Goal: Task Accomplishment & Management: Use online tool/utility

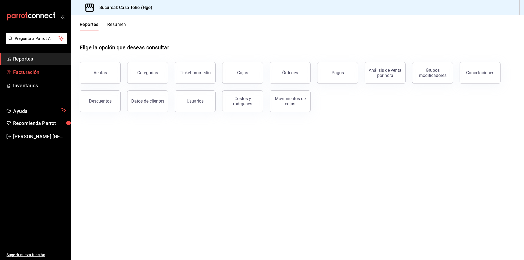
click at [47, 74] on span "Facturación" at bounding box center [39, 71] width 53 height 7
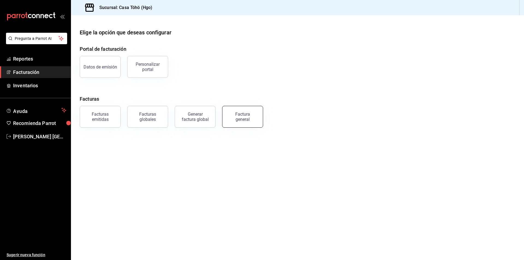
click at [240, 121] on div "Factura general" at bounding box center [242, 117] width 27 height 10
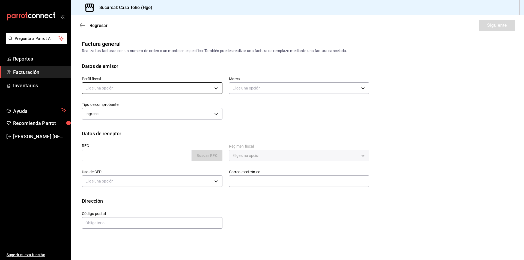
click at [133, 91] on body "Pregunta a Parrot AI Reportes Facturación Inventarios Ayuda Recomienda Parrot […" at bounding box center [262, 130] width 524 height 260
click at [120, 117] on li "[PERSON_NAME] [PERSON_NAME]" at bounding box center [152, 116] width 140 height 10
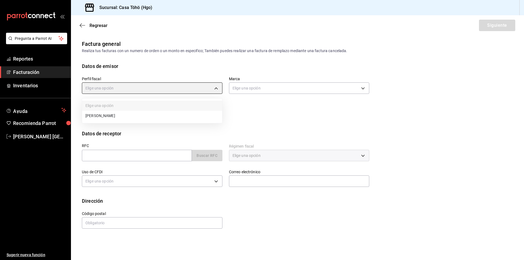
type input "3714fea9-f59b-4145-9474-cc315d4ea63f"
type input "3863094e-80de-4485-9a79-27000a153f73"
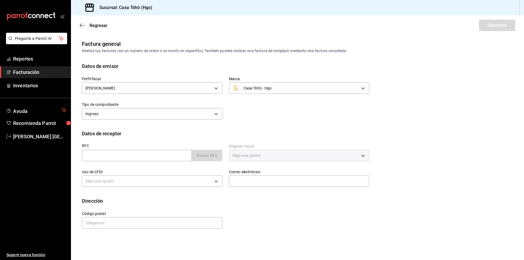
click at [280, 117] on div "Perfil fiscal [PERSON_NAME] [PERSON_NAME] 3714fea9-f59b-4145-9474-cc315d4ea63f …" at bounding box center [222, 95] width 294 height 51
click at [158, 155] on input "text" at bounding box center [137, 155] width 110 height 11
type input "XAXX010101000"
type input "43670"
type input "616"
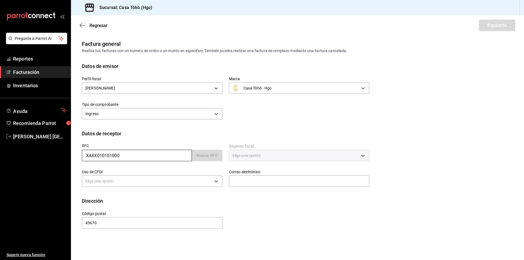
type input "S01"
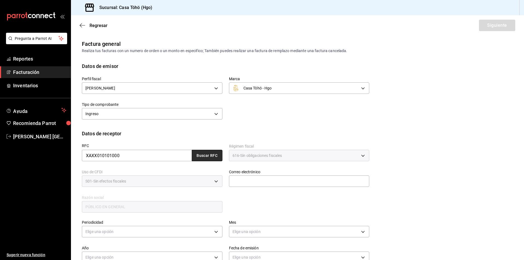
click at [214, 159] on button "Buscar RFC" at bounding box center [207, 155] width 31 height 11
type input "[EMAIL_ADDRESS][DOMAIN_NAME]"
click at [253, 201] on div "RFC XAXX010101000 Buscar RFC Régimen fiscal 616 - Sin obligaciones fiscales 616…" at bounding box center [222, 175] width 294 height 76
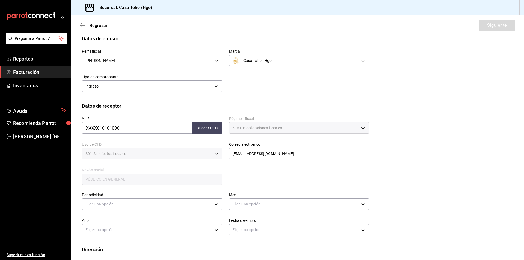
scroll to position [54, 0]
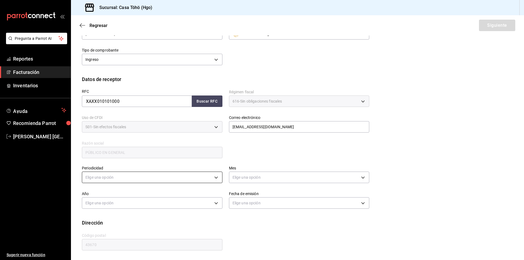
click at [148, 177] on body "Pregunta a Parrot AI Reportes Facturación Inventarios Ayuda Recomienda Parrot […" at bounding box center [262, 130] width 524 height 260
click at [108, 193] on li "Diario" at bounding box center [151, 194] width 139 height 9
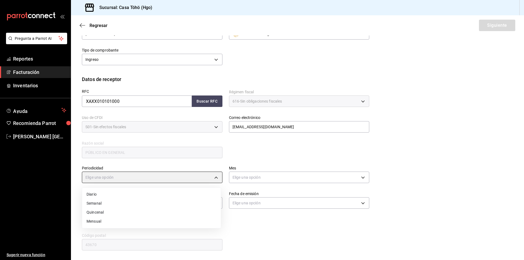
type input "DAILY"
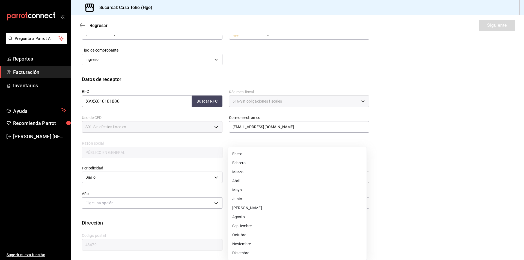
click at [235, 178] on body "Pregunta a Parrot AI Reportes Facturación Inventarios Ayuda Recomienda Parrot […" at bounding box center [262, 130] width 524 height 260
click at [250, 215] on li "Agosto" at bounding box center [297, 216] width 139 height 9
type input "8"
click at [190, 203] on body "Pregunta a Parrot AI Reportes Facturación Inventarios Ayuda Recomienda Parrot […" at bounding box center [262, 130] width 524 height 260
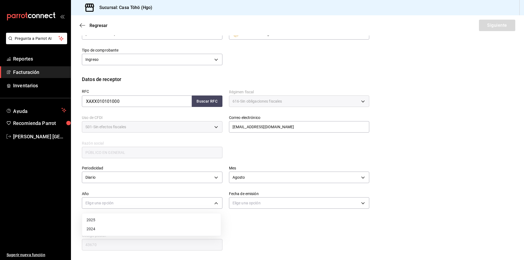
click at [113, 221] on li "2025" at bounding box center [151, 219] width 139 height 9
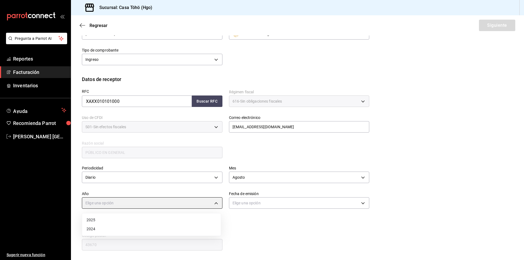
type input "2025"
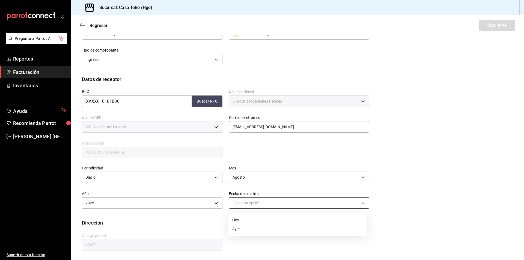
click at [267, 204] on body "Pregunta a Parrot AI Reportes Facturación Inventarios Ayuda Recomienda Parrot […" at bounding box center [262, 130] width 524 height 260
click at [242, 228] on li "Ayer" at bounding box center [297, 228] width 139 height 9
type input "[DATE]"
click at [452, 46] on div "Perfil fiscal [PERSON_NAME] [PERSON_NAME] 3714fea9-f59b-4145-9474-cc315d4ea63f …" at bounding box center [297, 46] width 431 height 60
click at [493, 24] on button "Siguiente" at bounding box center [497, 25] width 36 height 11
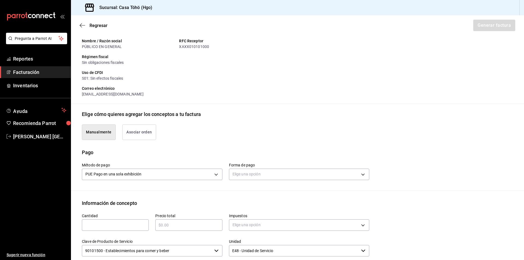
click at [191, 139] on div "Manualmente Asociar orden" at bounding box center [222, 129] width 294 height 22
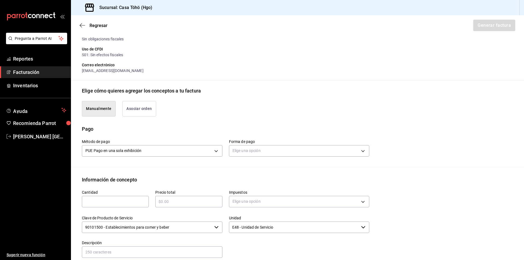
scroll to position [109, 0]
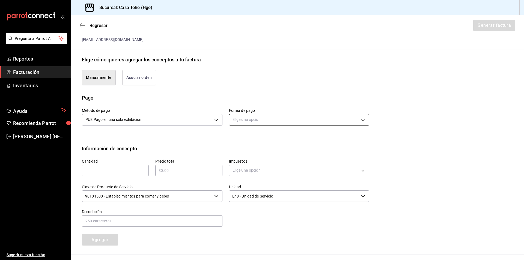
click at [252, 123] on body "Pregunta a Parrot AI Reportes Facturación Inventarios Ayuda Recomienda Parrot A…" at bounding box center [262, 130] width 524 height 260
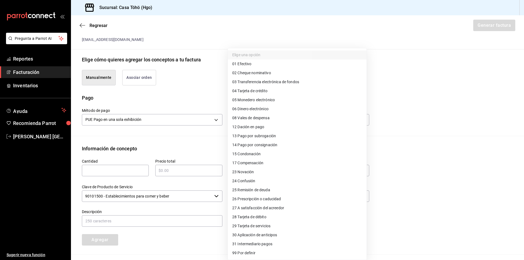
click at [263, 218] on span "28 Tarjeta de débito" at bounding box center [249, 217] width 34 height 6
type input "28"
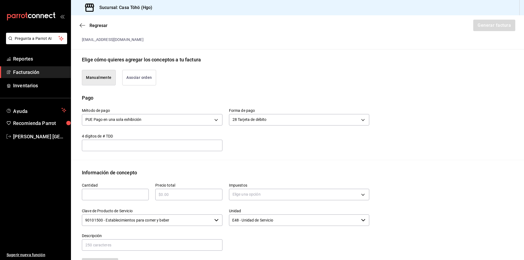
click at [253, 154] on div "Método de pago PUE Pago en una sola exhibición PUE Forma de pago 28 Tarjeta de …" at bounding box center [297, 130] width 431 height 58
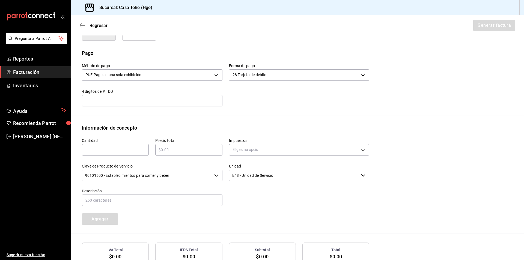
scroll to position [163, 0]
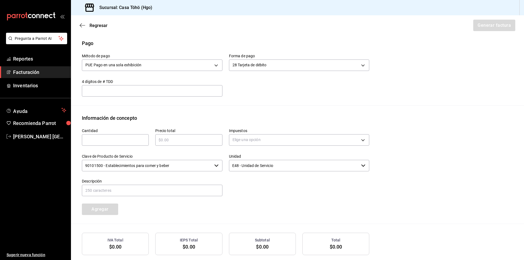
click at [97, 142] on input "text" at bounding box center [115, 140] width 67 height 7
type input "1"
click at [167, 141] on input "text" at bounding box center [188, 140] width 67 height 7
type input "$4"
type input "$400"
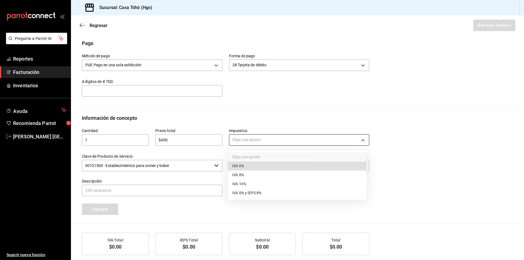
click at [234, 140] on body "Pregunta a Parrot AI Reportes Facturación Inventarios Ayuda Recomienda Parrot A…" at bounding box center [262, 130] width 524 height 260
click at [248, 187] on li "IVA 16%" at bounding box center [297, 183] width 139 height 9
type input "IVA_16"
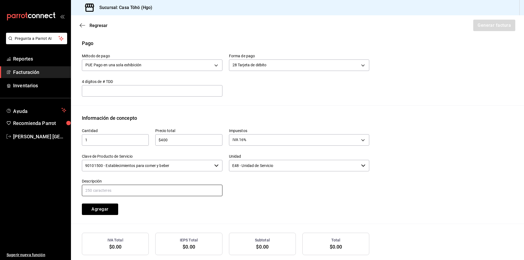
drag, startPoint x: 155, startPoint y: 191, endPoint x: 160, endPoint y: 191, distance: 4.9
click at [155, 191] on input "text" at bounding box center [152, 190] width 140 height 11
drag, startPoint x: 143, startPoint y: 189, endPoint x: 145, endPoint y: 204, distance: 14.7
click at [143, 190] on input "VENTA PUBLICO EN GENERAL 20 DE AGOSTO DE 2025" at bounding box center [152, 190] width 140 height 11
click at [187, 189] on input "VENTA PUBLICO EN GENERAL 22 DE AGOSTO DE 2025" at bounding box center [152, 190] width 140 height 11
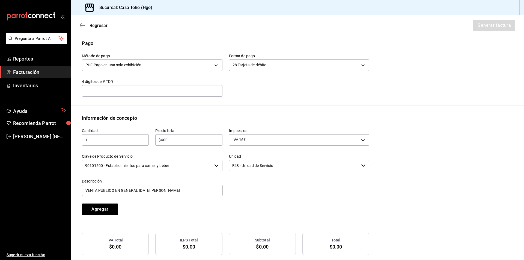
type input "VENTA PUBLICO EN GENERAL 22 DE AGOSTO DE 2025"
click at [265, 185] on div at bounding box center [295, 184] width 147 height 25
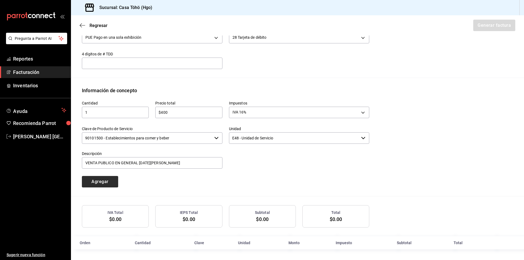
scroll to position [191, 0]
click at [104, 180] on button "Agregar" at bounding box center [100, 181] width 36 height 11
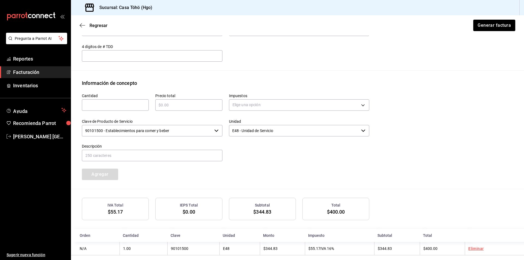
scroll to position [205, 0]
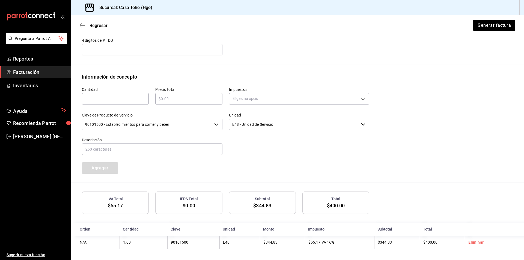
click at [93, 101] on input "text" at bounding box center [115, 98] width 67 height 7
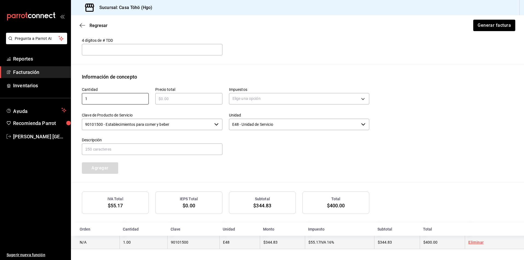
type input "1"
click at [470, 244] on link "Eliminar" at bounding box center [475, 242] width 15 height 4
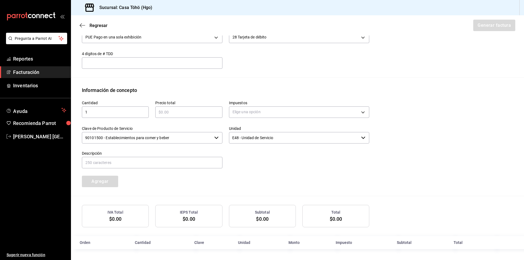
scroll to position [191, 0]
click at [229, 121] on div "Unidad E48 - Unidad de Servicio ​" at bounding box center [295, 131] width 147 height 25
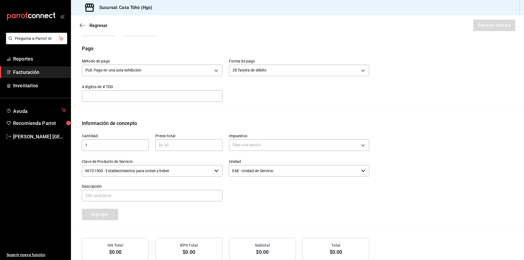
scroll to position [110, 0]
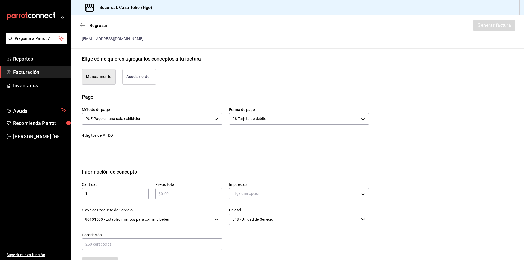
click at [36, 75] on link "Facturación" at bounding box center [35, 72] width 71 height 12
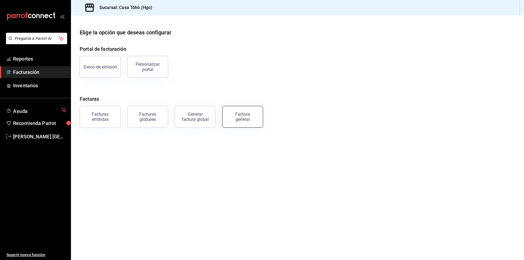
click at [250, 120] on div "Factura general" at bounding box center [242, 117] width 27 height 10
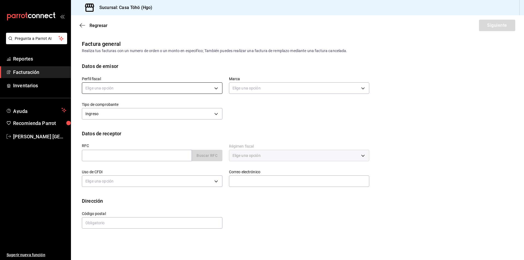
click at [171, 90] on body "Pregunta a Parrot AI Reportes Facturación Inventarios Ayuda Recomienda Parrot […" at bounding box center [262, 130] width 524 height 260
click at [149, 113] on li "[PERSON_NAME] [PERSON_NAME]" at bounding box center [152, 116] width 140 height 10
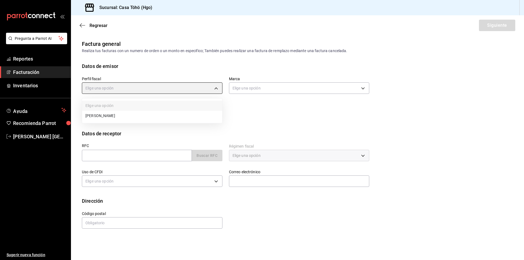
type input "3714fea9-f59b-4145-9474-cc315d4ea63f"
type input "3863094e-80de-4485-9a79-27000a153f73"
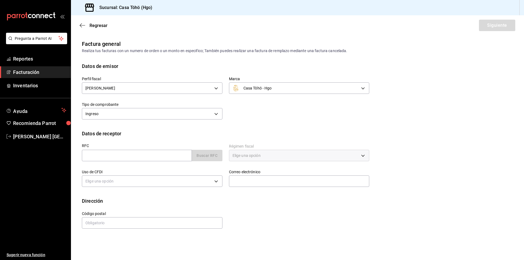
click at [261, 119] on div "Perfil fiscal [PERSON_NAME] [PERSON_NAME] 3714fea9-f59b-4145-9474-cc315d4ea63f …" at bounding box center [222, 95] width 294 height 51
click at [147, 155] on input "text" at bounding box center [137, 155] width 110 height 11
type input "XAXX010101000"
type input "43670"
type input "616"
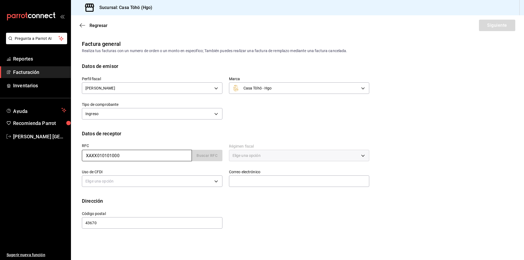
type input "S01"
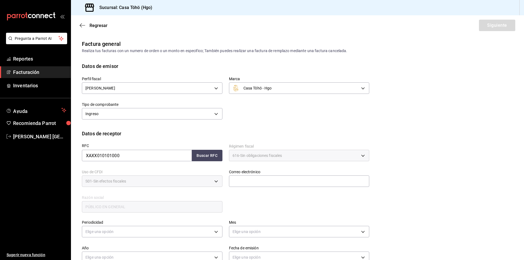
click at [256, 203] on div "RFC XAXX010101000 Buscar RFC Régimen fiscal 616 - Sin obligaciones fiscales 616…" at bounding box center [222, 175] width 294 height 76
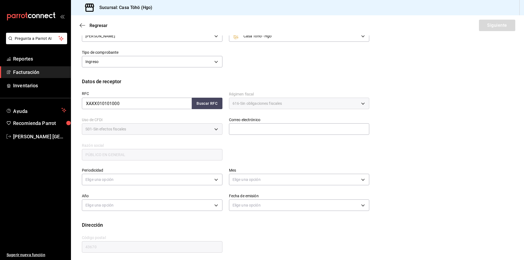
scroll to position [54, 0]
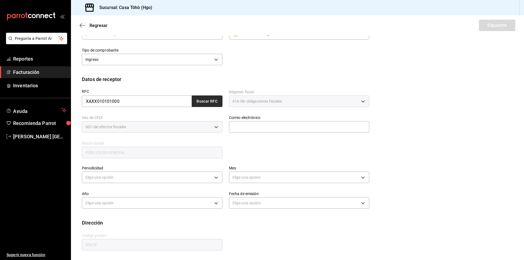
click at [209, 105] on button "Buscar RFC" at bounding box center [207, 100] width 31 height 11
type input "[EMAIL_ADDRESS][DOMAIN_NAME]"
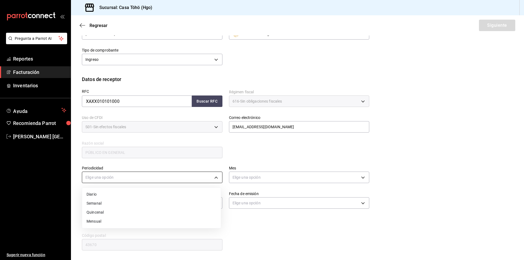
click at [175, 176] on body "Pregunta a Parrot AI Reportes Facturación Inventarios Ayuda Recomienda Parrot […" at bounding box center [262, 130] width 524 height 260
click at [132, 198] on li "Diario" at bounding box center [151, 194] width 139 height 9
type input "DAILY"
click at [232, 174] on body "Pregunta a Parrot AI Reportes Facturación Inventarios Ayuda Recomienda Parrot […" at bounding box center [262, 130] width 524 height 260
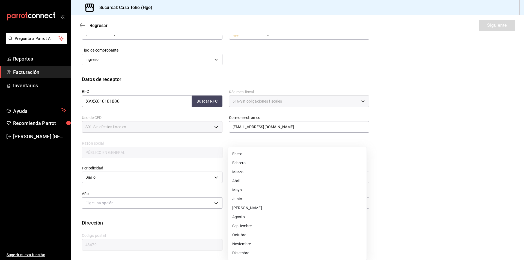
click at [246, 216] on li "Agosto" at bounding box center [297, 216] width 139 height 9
type input "8"
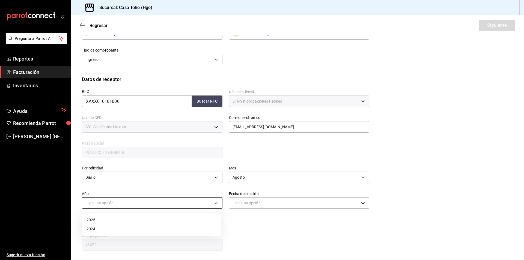
click at [206, 206] on body "Pregunta a Parrot AI Reportes Facturación Inventarios Ayuda Recomienda Parrot […" at bounding box center [262, 130] width 524 height 260
click at [169, 223] on li "2025" at bounding box center [151, 219] width 139 height 9
type input "2025"
click at [272, 200] on body "Pregunta a Parrot AI Reportes Facturación Inventarios Ayuda Recomienda Parrot […" at bounding box center [262, 130] width 524 height 260
click at [253, 231] on li "Ayer" at bounding box center [297, 228] width 139 height 9
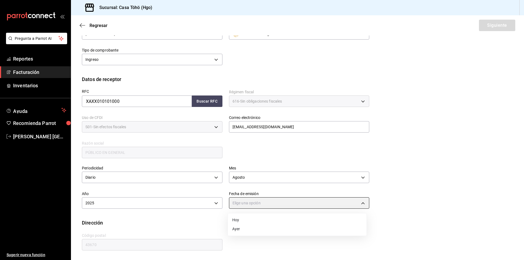
type input "[DATE]"
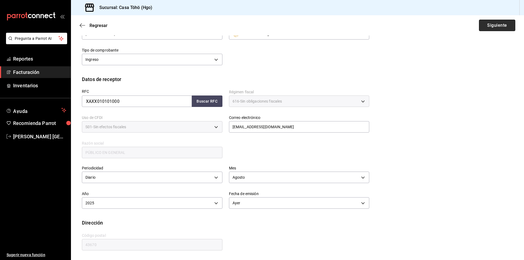
click at [490, 29] on button "Siguiente" at bounding box center [497, 25] width 36 height 11
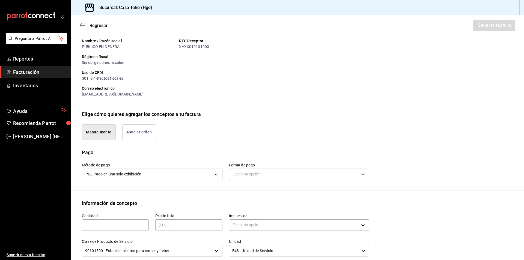
click at [278, 196] on div "Emisor Perfil fiscal SONIA HILDA ALVA GONZALEZ Tipo de comprobante Ingreso Rece…" at bounding box center [297, 174] width 453 height 376
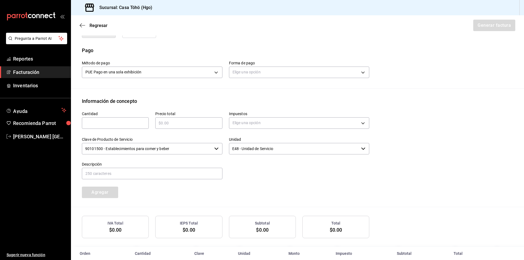
scroll to position [163, 0]
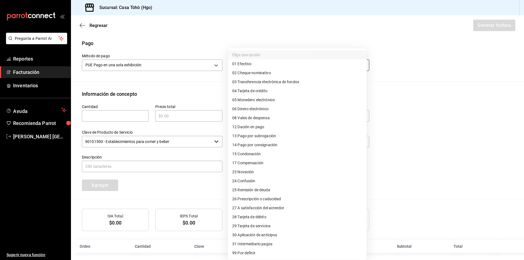
click at [246, 66] on body "Pregunta a Parrot AI Reportes Facturación Inventarios Ayuda Recomienda Parrot A…" at bounding box center [262, 130] width 524 height 260
click at [265, 92] on span "04 Tarjeta de crédito" at bounding box center [249, 91] width 35 height 6
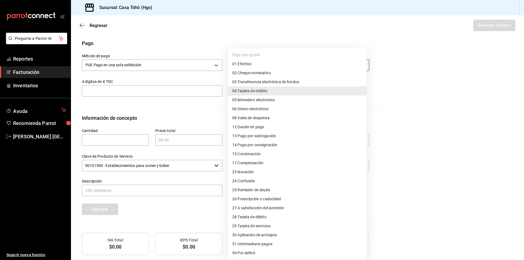
click at [251, 63] on body "Pregunta a Parrot AI Reportes Facturación Inventarios Ayuda Recomienda Parrot A…" at bounding box center [262, 130] width 524 height 260
click at [272, 217] on li "28 Tarjeta de débito" at bounding box center [297, 216] width 139 height 9
type input "28"
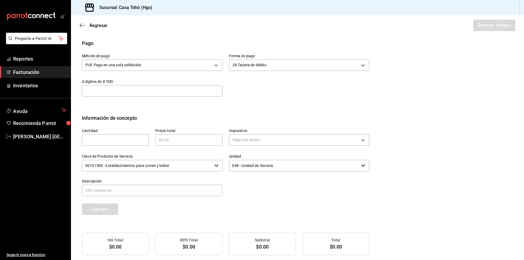
click at [166, 113] on div "Emisor Perfil fiscal SONIA HILDA ALVA GONZALEZ Tipo de comprobante Ingreso Rece…" at bounding box center [297, 76] width 453 height 400
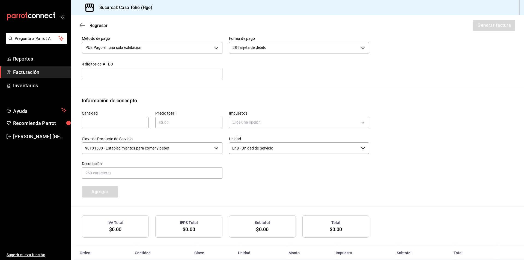
scroll to position [191, 0]
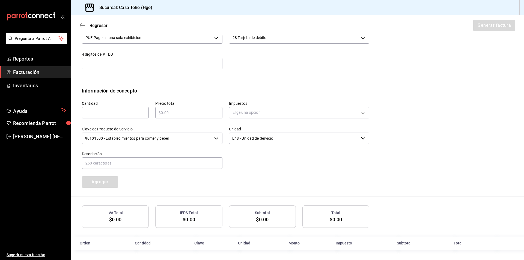
click at [98, 118] on div "​" at bounding box center [115, 112] width 67 height 11
type input "1"
click at [178, 112] on input "text" at bounding box center [188, 112] width 67 height 7
type input "$400"
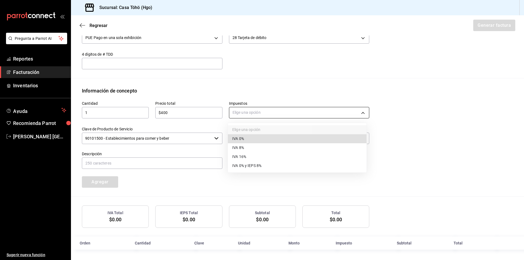
click at [247, 115] on body "Pregunta a Parrot AI Reportes Facturación Inventarios Ayuda Recomienda Parrot A…" at bounding box center [262, 130] width 524 height 260
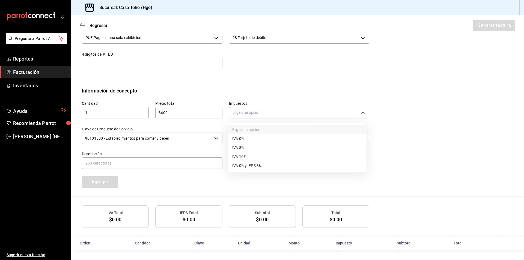
click at [247, 156] on li "IVA 16%" at bounding box center [297, 156] width 139 height 9
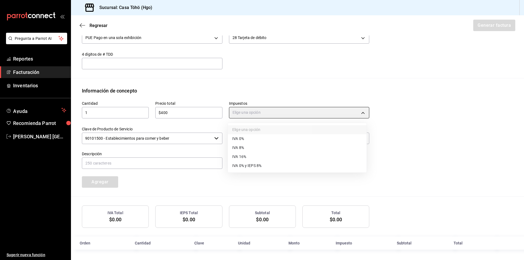
type input "IVA_16"
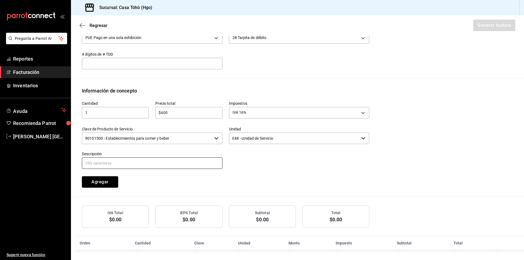
click at [200, 166] on input "text" at bounding box center [152, 162] width 140 height 11
click at [143, 161] on input "VENTA PUBLICO EN GENERAL 20 DE AGOSTO DE 2025" at bounding box center [152, 162] width 140 height 11
type input "VENTA PUBLICO EN GENERAL 22 DE AGOSTO DE 2025"
click at [142, 191] on div "Cantidad 1 ​ Precio total $400 ​ Impuestos IVA 16% IVA_16 Clave de Producto de …" at bounding box center [297, 145] width 431 height 102
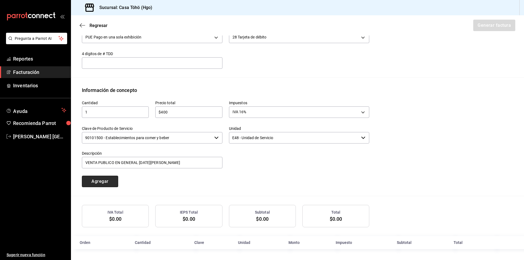
click at [96, 183] on button "Agregar" at bounding box center [100, 181] width 36 height 11
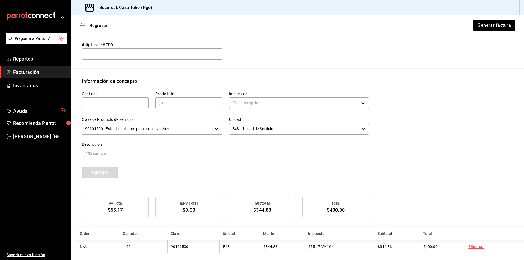
scroll to position [205, 0]
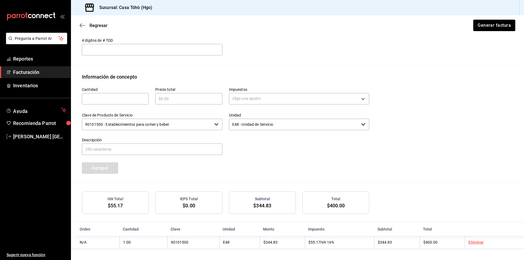
click at [130, 97] on input "text" at bounding box center [115, 98] width 67 height 7
type input "1"
click at [165, 99] on input "text" at bounding box center [188, 98] width 67 height 7
type input "$865"
click at [272, 96] on body "Pregunta a Parrot AI Reportes Facturación Inventarios Ayuda Recomienda Parrot A…" at bounding box center [262, 130] width 524 height 260
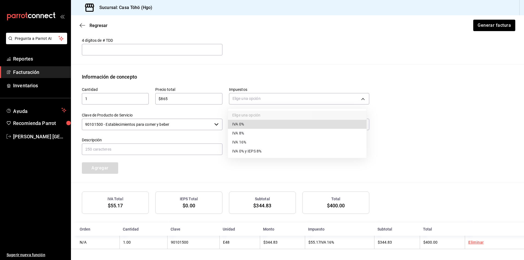
click at [251, 142] on li "IVA 16%" at bounding box center [297, 142] width 139 height 9
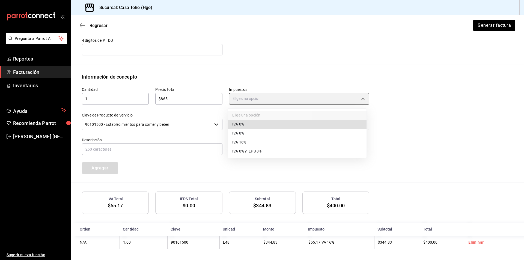
type input "IVA_16"
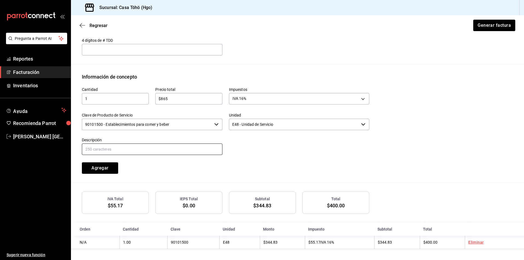
click at [182, 150] on input "text" at bounding box center [152, 148] width 140 height 11
click at [143, 149] on input "VENTA PUBLICO EN GENERAL 20 DE AGOSTO DE 2025" at bounding box center [152, 148] width 140 height 11
type input "VENTA PUBLICO EN GENERAL 22 DE AGOSTO DE 2025"
click at [103, 169] on button "Agregar" at bounding box center [100, 167] width 36 height 11
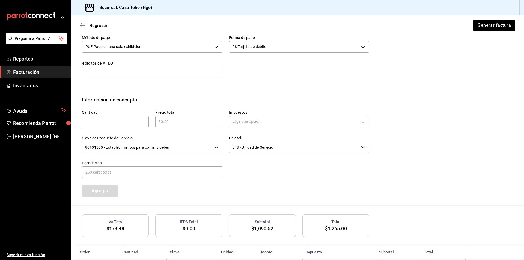
scroll to position [191, 0]
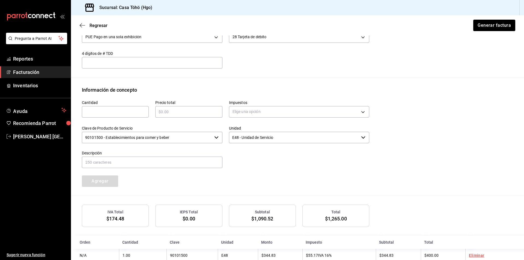
click at [141, 113] on input "text" at bounding box center [115, 112] width 67 height 7
type input "1"
click at [194, 113] on input "text" at bounding box center [188, 112] width 67 height 7
type input "$986"
click at [264, 107] on body "Pregunta a Parrot AI Reportes Facturación Inventarios Ayuda Recomienda Parrot A…" at bounding box center [262, 130] width 524 height 260
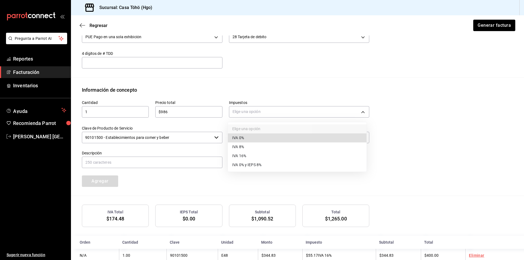
click at [241, 159] on li "IVA 16%" at bounding box center [297, 155] width 139 height 9
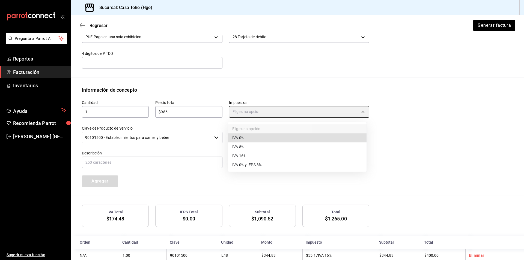
type input "IVA_16"
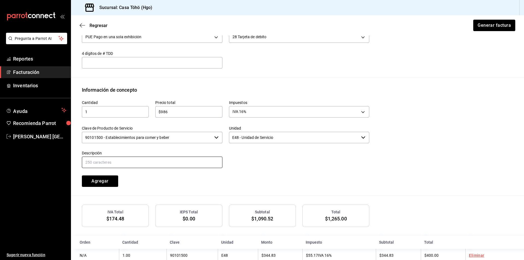
click at [158, 167] on input "text" at bounding box center [152, 162] width 140 height 11
drag, startPoint x: 142, startPoint y: 163, endPoint x: 142, endPoint y: 166, distance: 3.8
click at [142, 163] on input "VENTA PUBLICO EN GENERAL 20 DE AGOSTO DE 2025" at bounding box center [152, 162] width 140 height 11
type input "VENTA PUBLICO EN GENERAL 22 DE AGOSTO DE 2025"
click at [143, 177] on div "Agregar" at bounding box center [111, 178] width 73 height 18
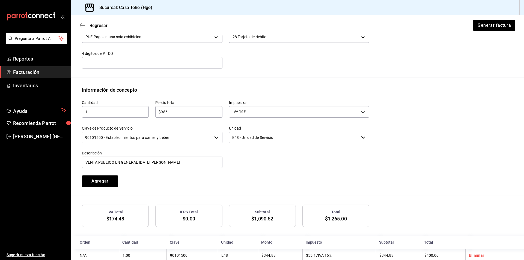
scroll to position [219, 0]
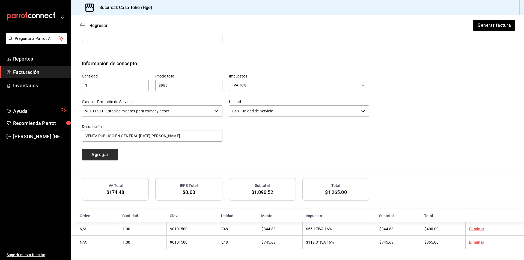
click at [105, 155] on button "Agregar" at bounding box center [100, 154] width 36 height 11
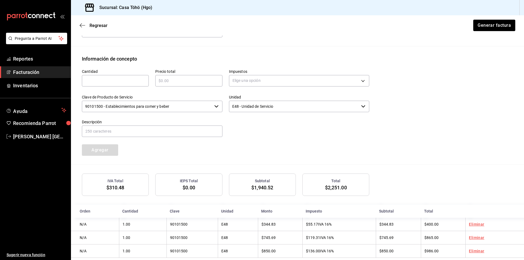
scroll to position [205, 0]
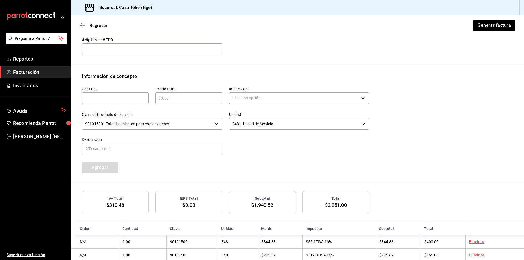
click at [114, 98] on input "text" at bounding box center [115, 98] width 67 height 7
type input "4"
type input "1"
click at [175, 100] on input "text" at bounding box center [188, 98] width 67 height 7
type input "$450"
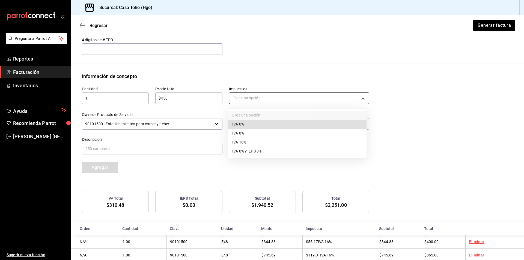
click at [257, 100] on body "Pregunta a Parrot AI Reportes Facturación Inventarios Ayuda Recomienda Parrot A…" at bounding box center [262, 130] width 524 height 260
click at [256, 141] on li "IVA 16%" at bounding box center [297, 142] width 139 height 9
type input "IVA_16"
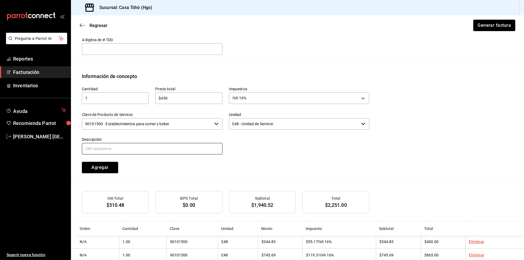
click at [127, 150] on input "text" at bounding box center [152, 148] width 140 height 11
click at [144, 148] on input "VENTA PUBLICO EN GENERAL 20 DE AGOSTO DE 2025" at bounding box center [152, 148] width 140 height 11
type input "VENTA PUBLICO EN GENERAL 22 DE AGOSTO DE 2025"
click at [174, 166] on div "Cantidad 1 ​ Precio total $450 ​ Impuestos IVA 16% IVA_16 Clave de Producto de …" at bounding box center [222, 126] width 294 height 93
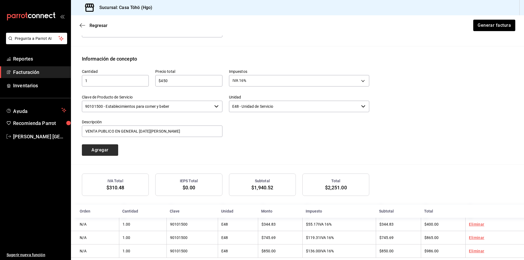
scroll to position [232, 0]
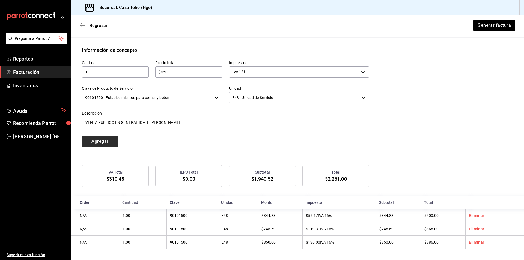
click at [96, 140] on button "Agregar" at bounding box center [100, 141] width 36 height 11
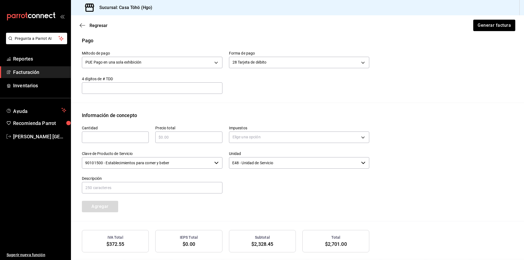
scroll to position [164, 0]
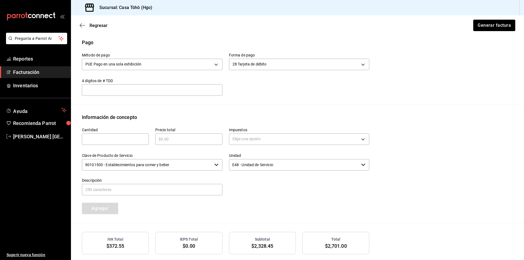
click at [112, 137] on input "text" at bounding box center [115, 139] width 67 height 7
type input "1"
click at [186, 136] on input "text" at bounding box center [188, 139] width 67 height 7
type input "$60"
click at [248, 140] on body "Pregunta a Parrot AI Reportes Facturación Inventarios Ayuda Recomienda Parrot A…" at bounding box center [262, 130] width 524 height 260
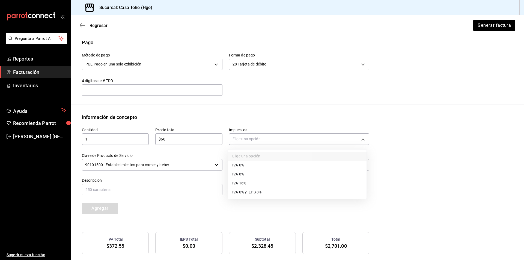
click at [250, 182] on li "IVA 16%" at bounding box center [297, 183] width 139 height 9
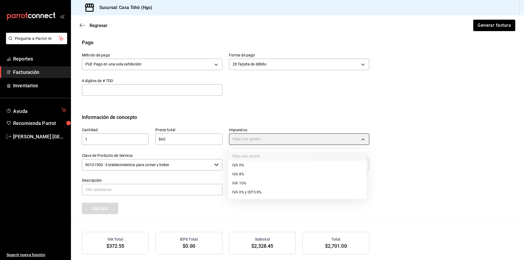
type input "IVA_16"
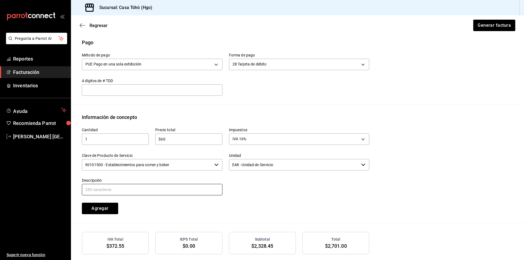
click at [153, 191] on input "text" at bounding box center [152, 189] width 140 height 11
click at [142, 189] on input "VENTA PUBLICO EN GENERAL 20 DE AGOSTO DE 2025" at bounding box center [152, 189] width 140 height 11
type input "VENTA PUBLICO EN GENERAL 22 DE AGOSTO DE 2025"
click at [212, 198] on div "Cantidad 1 ​ Precio total $60 ​ Impuestos IVA 16% IVA_16 Clave de Producto de S…" at bounding box center [222, 167] width 294 height 93
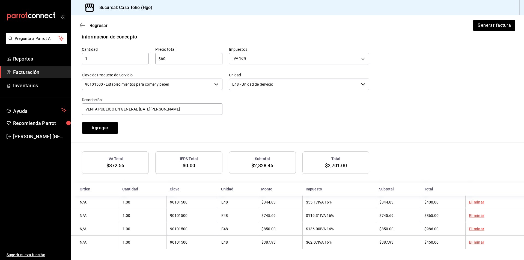
scroll to position [246, 0]
click at [104, 128] on button "Agregar" at bounding box center [100, 127] width 36 height 11
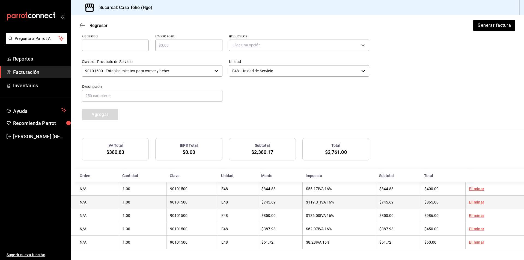
scroll to position [260, 0]
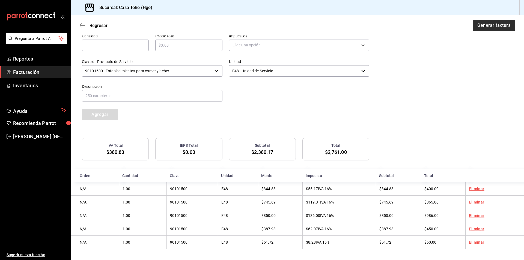
click at [483, 23] on button "Generar factura" at bounding box center [493, 25] width 43 height 11
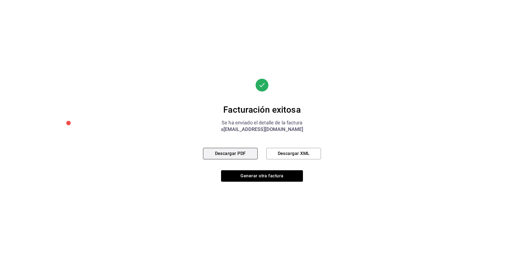
click at [229, 151] on button "Descargar PDF" at bounding box center [230, 153] width 55 height 11
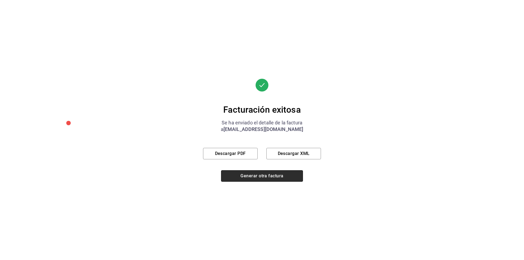
click at [246, 177] on button "Generar otra factura" at bounding box center [262, 175] width 82 height 11
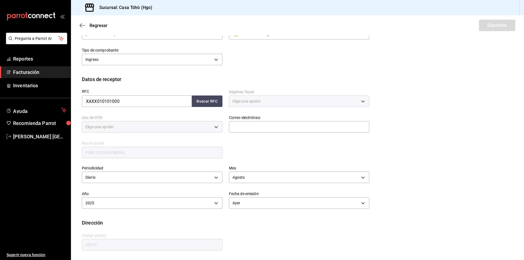
type input "616"
type input "S01"
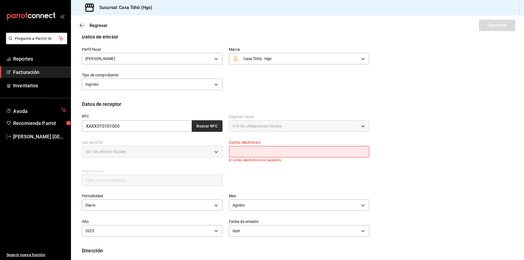
click at [199, 125] on button "Buscar RFC" at bounding box center [207, 125] width 31 height 11
type input "[EMAIL_ADDRESS][DOMAIN_NAME]"
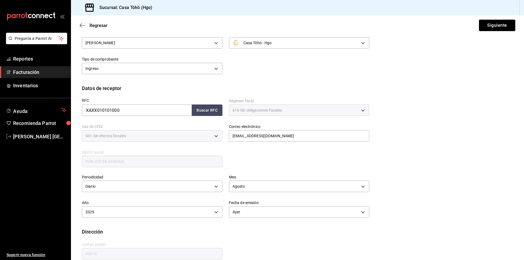
scroll to position [54, 0]
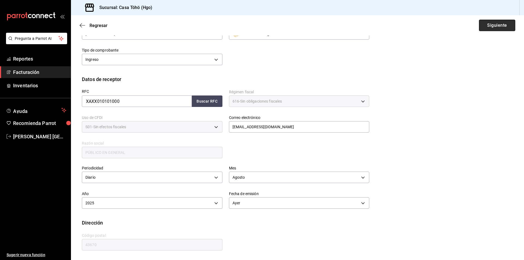
click at [485, 27] on button "Siguiente" at bounding box center [497, 25] width 36 height 11
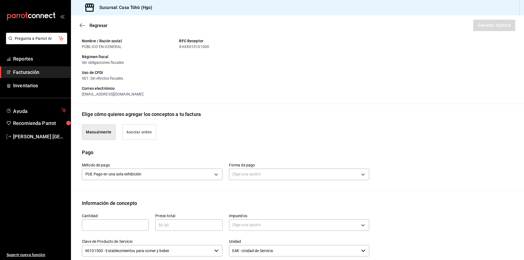
scroll to position [136, 0]
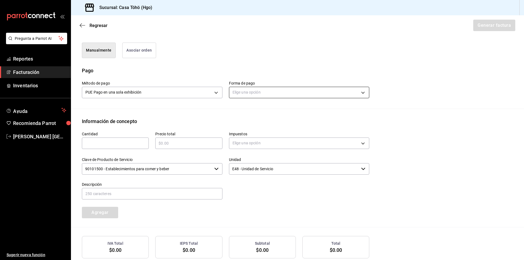
click at [245, 94] on body "Pregunta a Parrot AI Reportes Facturación Inventarios Ayuda Recomienda Parrot A…" at bounding box center [262, 130] width 524 height 260
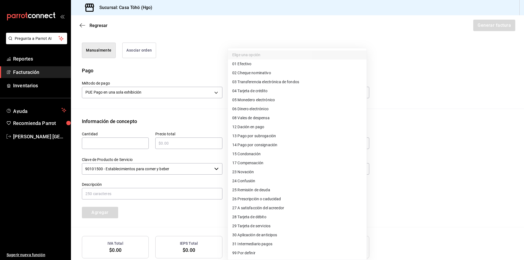
click at [248, 67] on li "01 Efectivo" at bounding box center [297, 63] width 139 height 9
type input "01"
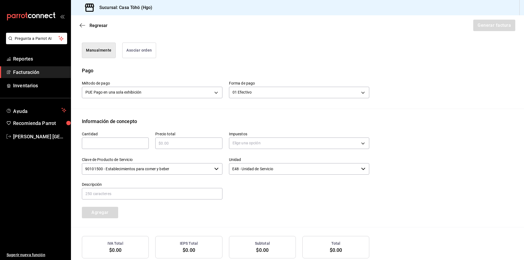
click at [177, 125] on div "Precio total ​" at bounding box center [185, 138] width 73 height 26
click at [139, 139] on div "​" at bounding box center [115, 142] width 67 height 11
type input "1"
click at [181, 139] on div "​" at bounding box center [188, 142] width 67 height 11
type input "$686.20"
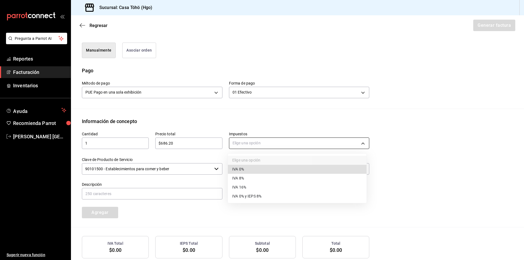
click at [237, 142] on body "Pregunta a Parrot AI Reportes Facturación Inventarios Ayuda Recomienda Parrot A…" at bounding box center [262, 130] width 524 height 260
click at [253, 188] on li "IVA 16%" at bounding box center [297, 187] width 139 height 9
type input "IVA_16"
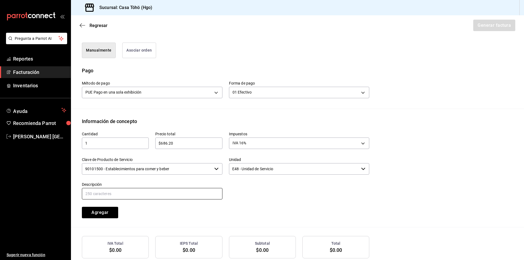
drag, startPoint x: 180, startPoint y: 191, endPoint x: 180, endPoint y: 196, distance: 4.6
click at [180, 191] on input "text" at bounding box center [152, 193] width 140 height 11
click at [143, 192] on input "VENTA PUBLICO EN GENERAL 20 DE AGOSTO DE 2025" at bounding box center [152, 193] width 140 height 11
type input "VENTA PUBLICO EN GENERAL 22 DE AGOSTO DE 2025"
click at [242, 201] on div "Cantidad 1 ​ Precio total $686.20 ​ Impuestos IVA 16% IVA_16 Clave de Producto …" at bounding box center [222, 171] width 294 height 93
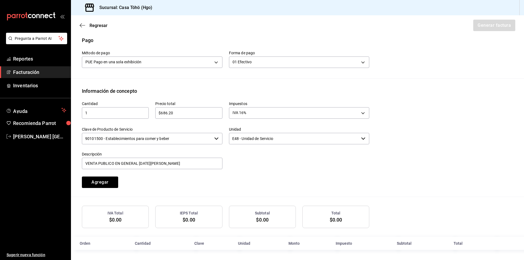
scroll to position [167, 0]
click at [113, 182] on button "Agregar" at bounding box center [100, 181] width 36 height 11
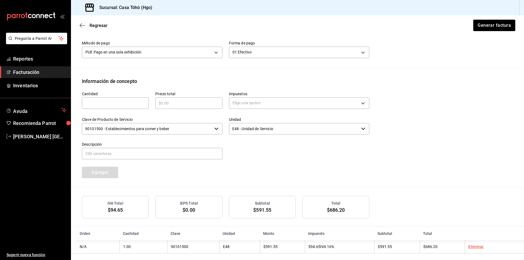
scroll to position [181, 0]
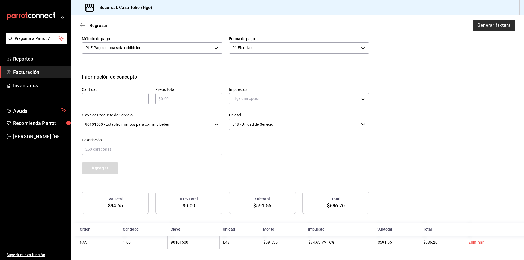
click at [488, 29] on button "Generar factura" at bounding box center [493, 25] width 43 height 11
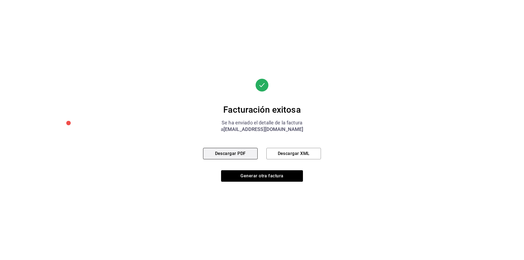
click at [235, 154] on button "Descargar PDF" at bounding box center [230, 153] width 55 height 11
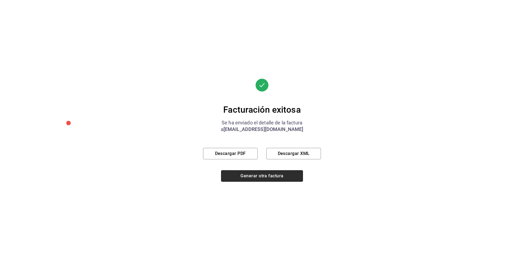
click at [251, 177] on button "Generar otra factura" at bounding box center [262, 175] width 82 height 11
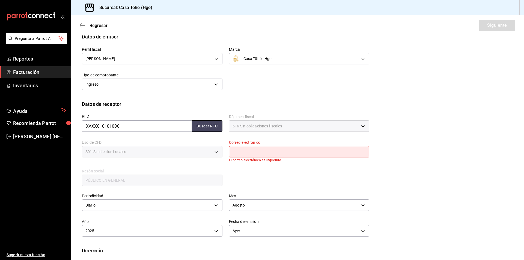
click at [199, 127] on button "Buscar RFC" at bounding box center [207, 125] width 31 height 11
type input "[EMAIL_ADDRESS][DOMAIN_NAME]"
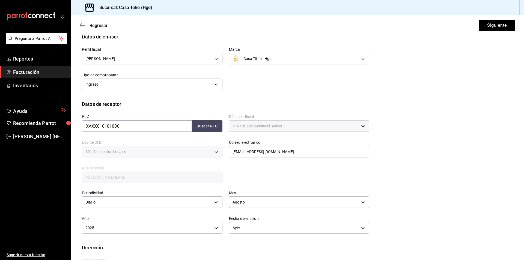
scroll to position [54, 0]
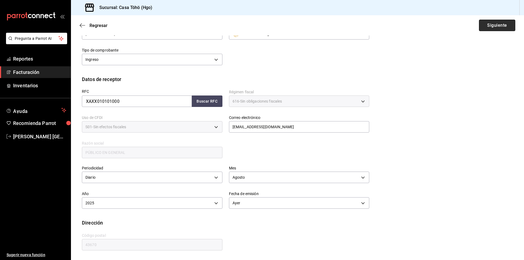
click at [486, 24] on button "Siguiente" at bounding box center [497, 25] width 36 height 11
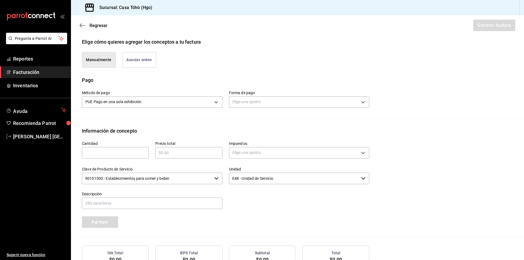
scroll to position [136, 0]
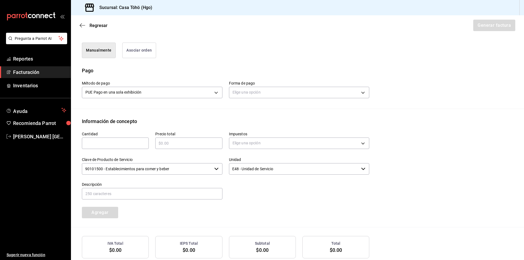
click at [143, 54] on button "Asociar orden" at bounding box center [139, 51] width 34 height 16
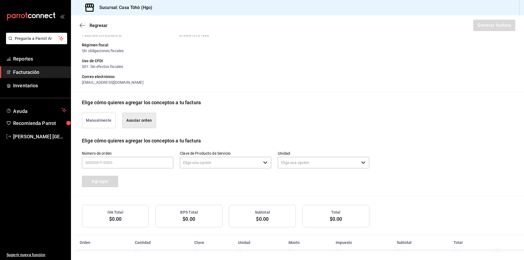
type input "90101500 - Establecimientos para comer y beber"
type input "E48 - Unidad de Servicio"
click at [104, 163] on input "text" at bounding box center [127, 162] width 91 height 11
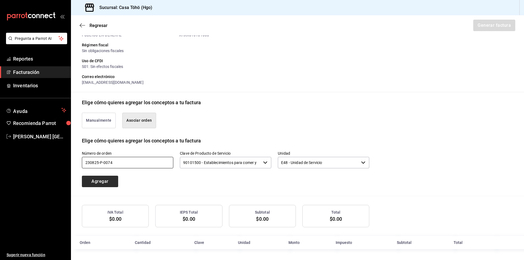
type input "230825-P-0074"
click at [108, 182] on button "Agregar" at bounding box center [100, 181] width 36 height 11
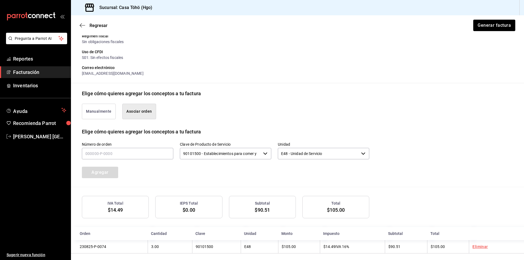
scroll to position [80, 0]
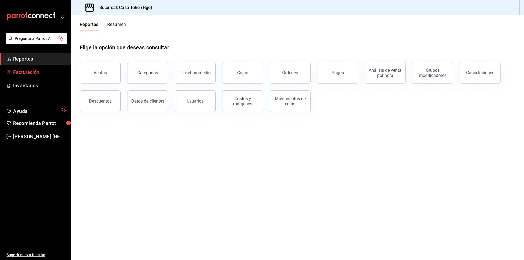
click at [36, 74] on span "Facturación" at bounding box center [39, 71] width 53 height 7
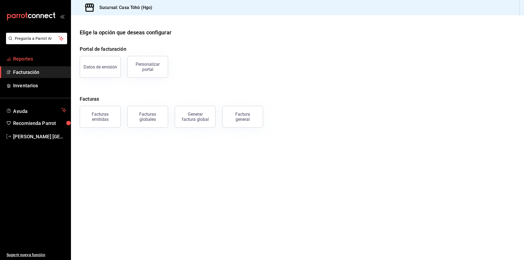
click at [22, 55] on span "Reportes" at bounding box center [39, 58] width 53 height 7
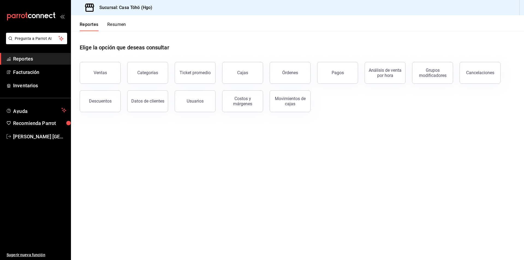
click at [347, 76] on button "Pagos" at bounding box center [337, 73] width 41 height 22
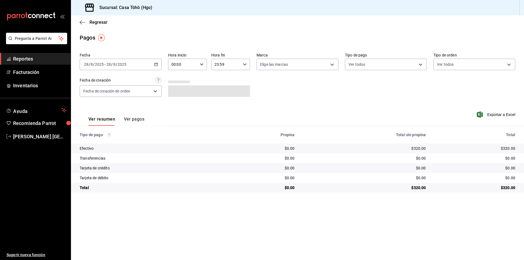
click at [155, 65] on \(Stroke\) "button" at bounding box center [155, 64] width 3 height 3
click at [102, 140] on span "Rango de fechas" at bounding box center [105, 142] width 42 height 6
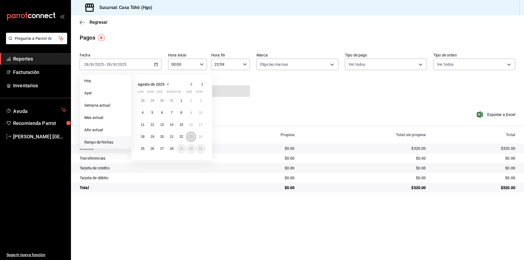
click at [190, 137] on abbr "23" at bounding box center [191, 137] width 4 height 4
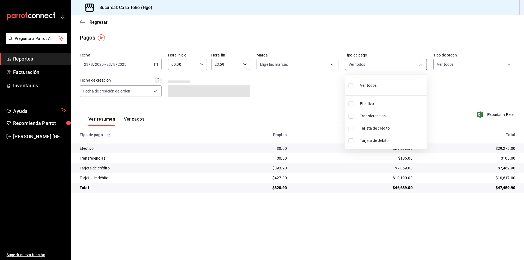
click at [363, 66] on body "Pregunta a Parrot AI Reportes Facturación Inventarios Ayuda Recomienda Parrot […" at bounding box center [262, 130] width 524 height 260
click at [373, 115] on span "Transferencias" at bounding box center [392, 116] width 64 height 6
type input "0858c19a-87f8-45f5-b5e1-ffbb2cd5488a"
checkbox input "true"
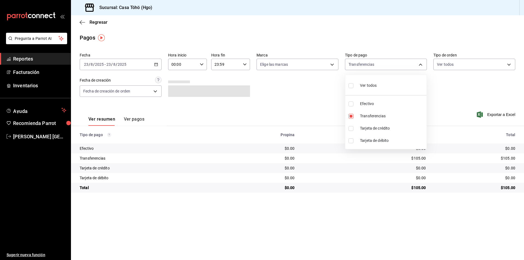
click at [141, 119] on div at bounding box center [262, 130] width 524 height 260
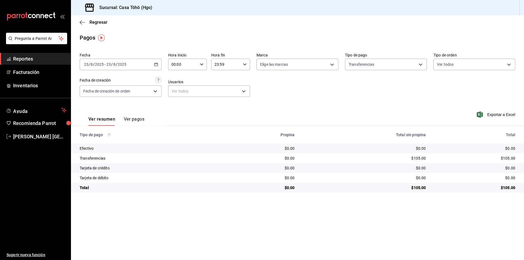
click at [139, 121] on button "Ver pagos" at bounding box center [134, 120] width 20 height 9
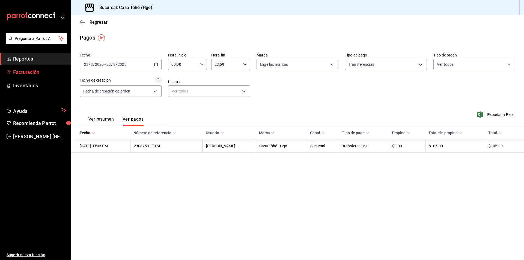
click at [31, 73] on span "Facturación" at bounding box center [39, 71] width 53 height 7
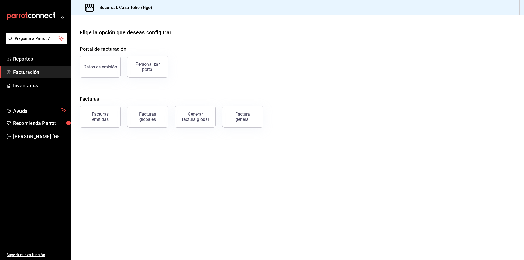
drag, startPoint x: 240, startPoint y: 118, endPoint x: 248, endPoint y: 128, distance: 12.4
click at [240, 118] on div "Factura general" at bounding box center [242, 117] width 27 height 10
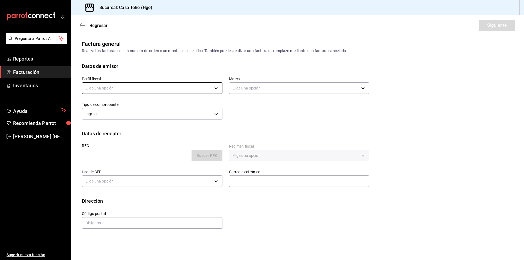
click at [144, 91] on body "Pregunta a Parrot AI Reportes Facturación Inventarios Ayuda Recomienda Parrot […" at bounding box center [262, 130] width 524 height 260
click at [129, 115] on li "[PERSON_NAME] [PERSON_NAME]" at bounding box center [152, 116] width 140 height 10
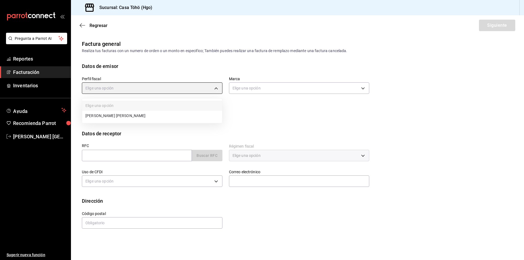
type input "3714fea9-f59b-4145-9474-cc315d4ea63f"
type input "3863094e-80de-4485-9a79-27000a153f73"
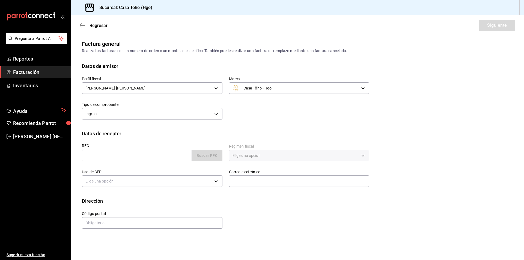
click at [264, 121] on div "Perfil fiscal [PERSON_NAME] [PERSON_NAME] 3714fea9-f59b-4145-9474-cc315d4ea63f …" at bounding box center [297, 100] width 431 height 60
click at [154, 157] on input "text" at bounding box center [137, 155] width 110 height 11
type input "XAXX010101000"
type input "43670"
type input "616"
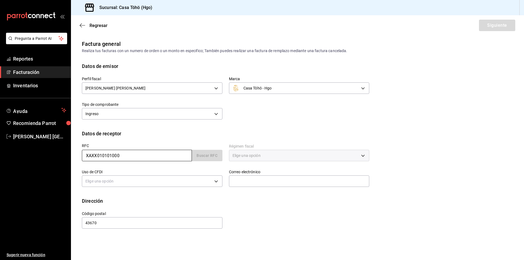
type input "S01"
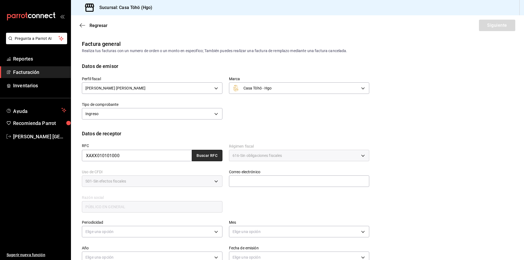
click at [203, 155] on button "Buscar RFC" at bounding box center [207, 155] width 31 height 11
type input "[EMAIL_ADDRESS][DOMAIN_NAME]"
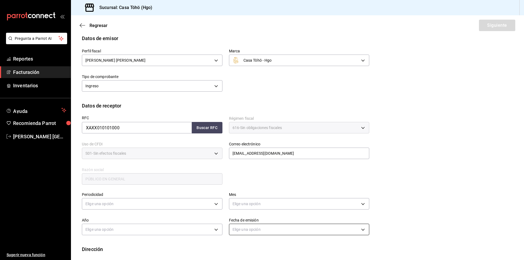
scroll to position [54, 0]
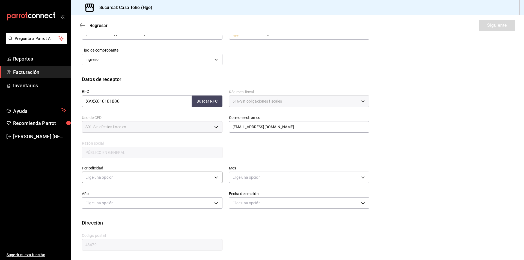
click at [197, 177] on body "Pregunta a Parrot AI Reportes Facturación Inventarios Ayuda Recomienda Parrot […" at bounding box center [262, 130] width 524 height 260
click at [113, 196] on li "Diario" at bounding box center [151, 194] width 139 height 9
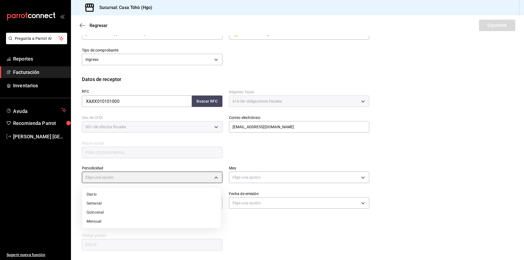
type input "DAILY"
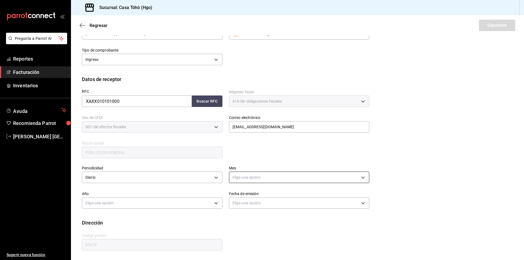
click at [234, 181] on body "Pregunta a Parrot AI Reportes Facturación Inventarios Ayuda Recomienda Parrot […" at bounding box center [262, 130] width 524 height 260
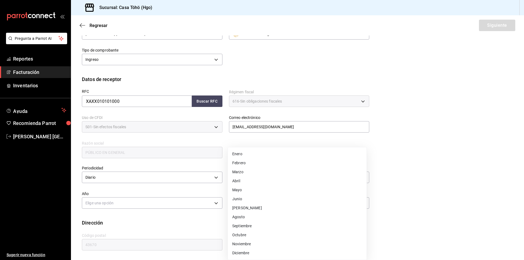
click at [244, 217] on li "Agosto" at bounding box center [297, 216] width 139 height 9
type input "8"
click at [159, 206] on body "Pregunta a Parrot AI Reportes Facturación Inventarios Ayuda Recomienda Parrot […" at bounding box center [262, 130] width 524 height 260
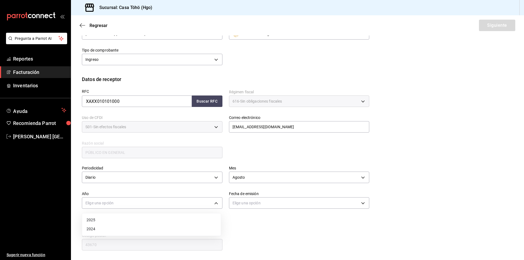
click at [119, 221] on li "2025" at bounding box center [151, 219] width 139 height 9
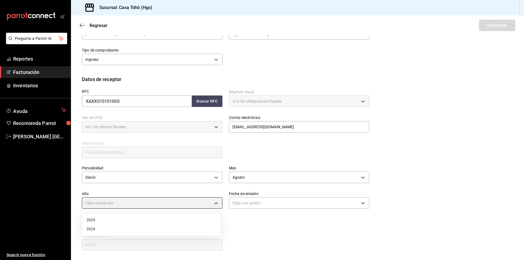
type input "2025"
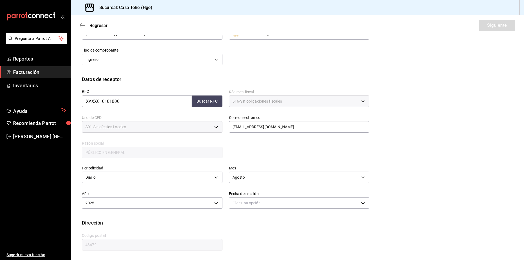
click at [263, 226] on div "Dirección" at bounding box center [297, 222] width 431 height 7
click at [260, 204] on body "Pregunta a Parrot AI Reportes Facturación Inventarios Ayuda Recomienda Parrot […" at bounding box center [262, 130] width 524 height 260
click at [256, 226] on li "Ayer" at bounding box center [297, 228] width 139 height 9
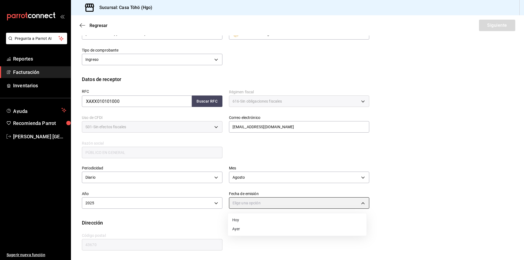
type input "[DATE]"
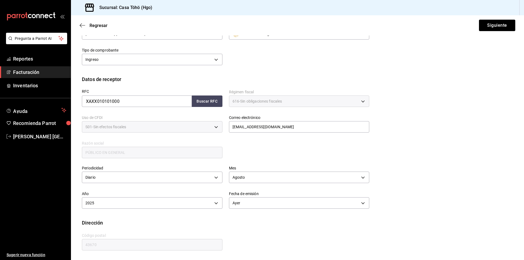
click at [274, 235] on div "Calle # exterior # interior Código postal 43670 Estado ​ Municipio ​ [GEOGRAPHI…" at bounding box center [222, 238] width 294 height 25
click at [500, 23] on button "Siguiente" at bounding box center [497, 25] width 36 height 11
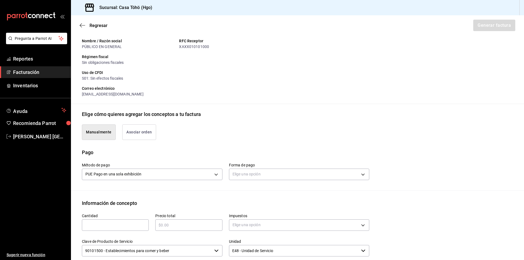
click at [151, 136] on button "Asociar orden" at bounding box center [139, 132] width 34 height 16
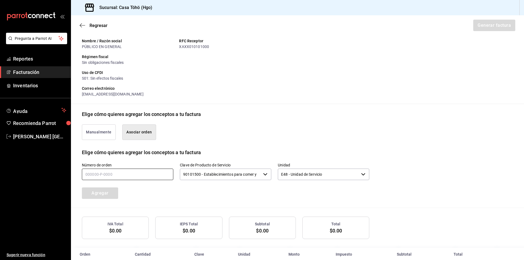
click at [97, 175] on input "text" at bounding box center [127, 174] width 91 height 11
type input "230825-P-0074"
click at [100, 192] on button "Agregar" at bounding box center [100, 192] width 36 height 11
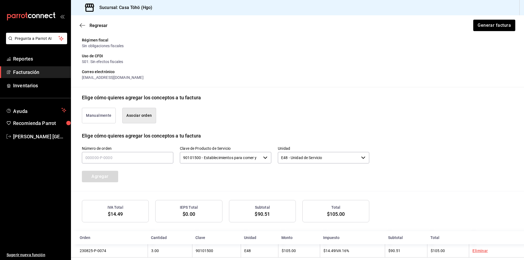
scroll to position [80, 0]
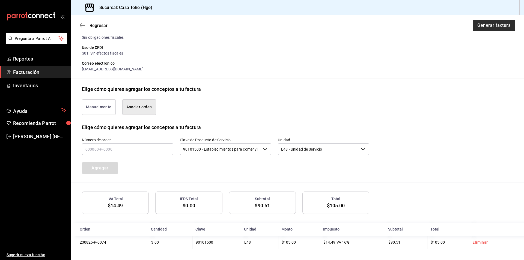
click at [493, 26] on button "Generar factura" at bounding box center [493, 25] width 43 height 11
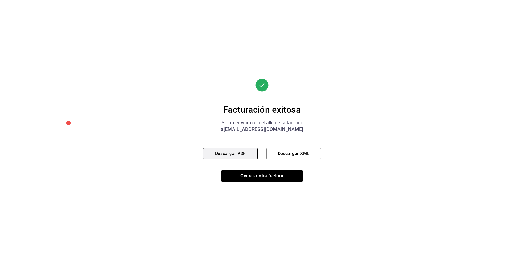
click at [233, 153] on button "Descargar PDF" at bounding box center [230, 153] width 55 height 11
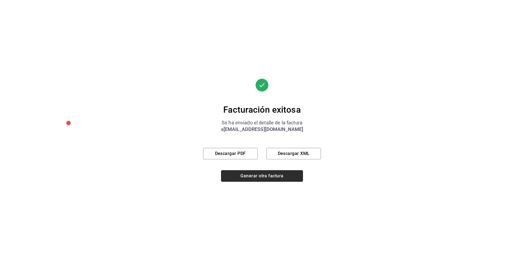
click at [243, 179] on button "Generar otra factura" at bounding box center [262, 175] width 82 height 11
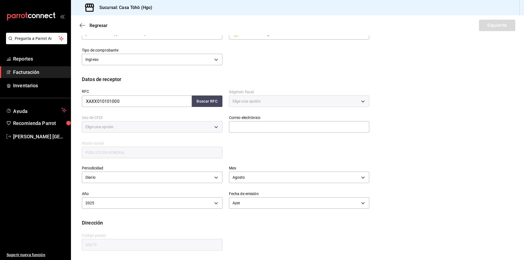
type input "616"
type input "S01"
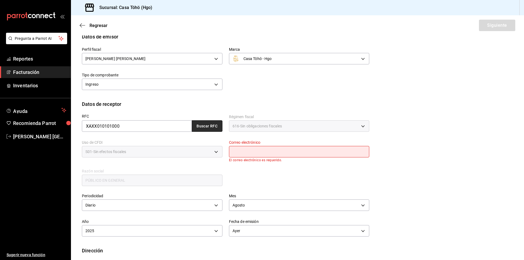
click at [199, 124] on button "Buscar RFC" at bounding box center [207, 125] width 31 height 11
type input "[EMAIL_ADDRESS][DOMAIN_NAME]"
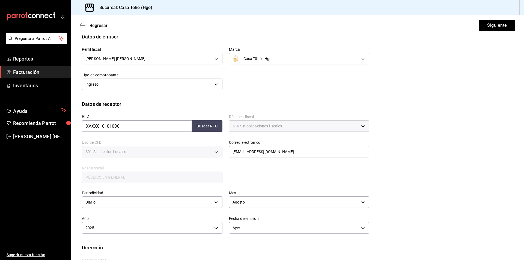
click at [245, 182] on div "RFC XAXX010101000 Buscar RFC Régimen fiscal 616 - Sin obligaciones fiscales 616…" at bounding box center [222, 146] width 294 height 76
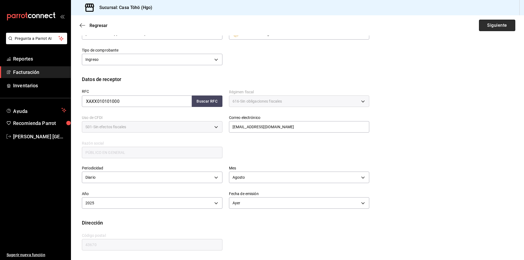
click at [499, 27] on button "Siguiente" at bounding box center [497, 25] width 36 height 11
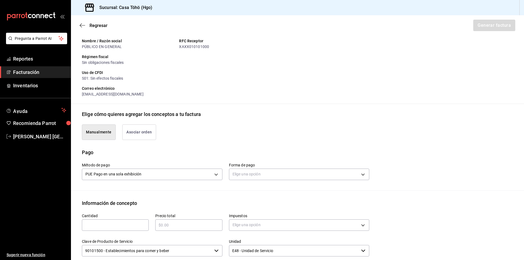
click at [135, 134] on button "Asociar orden" at bounding box center [139, 132] width 34 height 16
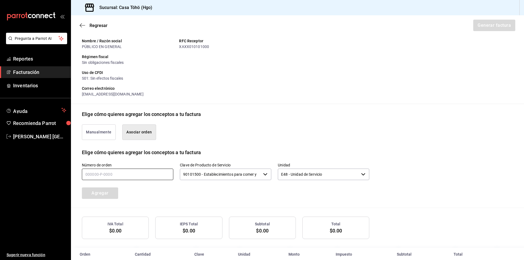
click at [100, 175] on input "text" at bounding box center [127, 174] width 91 height 11
type input "230825-P-0075"
click at [106, 196] on button "Agregar" at bounding box center [100, 192] width 36 height 11
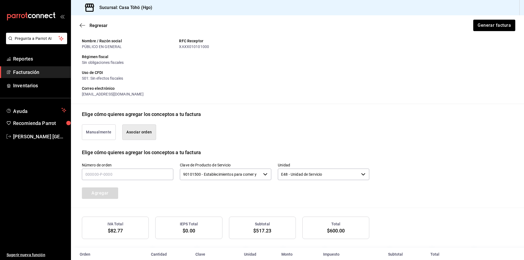
scroll to position [80, 0]
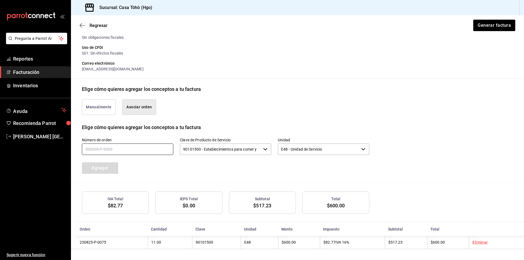
click at [117, 146] on input "text" at bounding box center [127, 148] width 91 height 11
type input "230825-P-0117"
click at [105, 170] on button "Agregar" at bounding box center [100, 167] width 36 height 11
click at [107, 149] on input "text" at bounding box center [127, 148] width 91 height 11
type input "230825-P-0083"
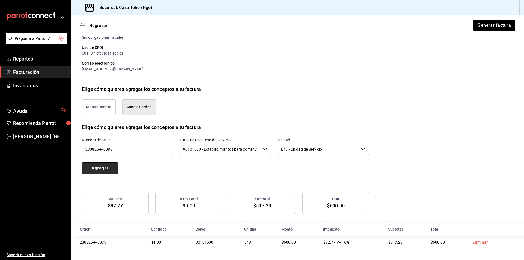
click at [103, 168] on button "Agregar" at bounding box center [100, 167] width 36 height 11
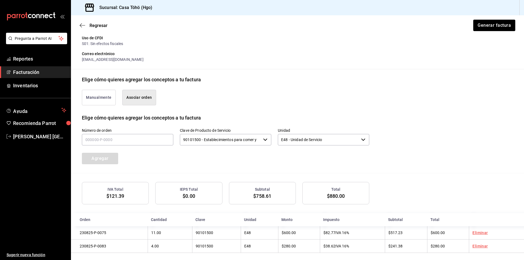
scroll to position [94, 0]
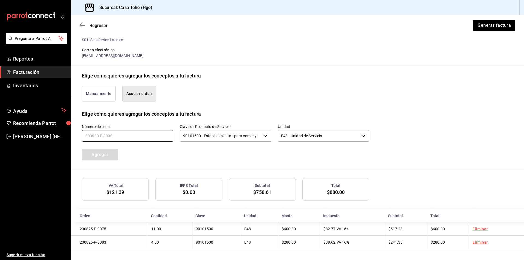
click at [116, 134] on input "text" at bounding box center [127, 135] width 91 height 11
type input "230825-P-0090"
click at [110, 160] on div "Número de orden 230825-P-0090 Clave de Producto de Servicio 90101500 - Establec…" at bounding box center [297, 144] width 431 height 52
click at [109, 157] on button "Agregar" at bounding box center [100, 154] width 36 height 11
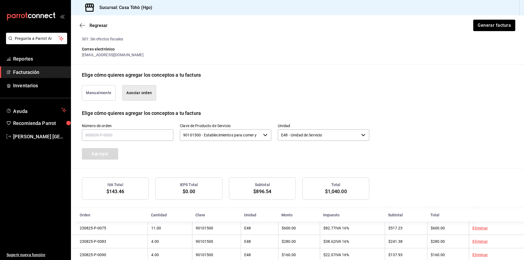
scroll to position [107, 0]
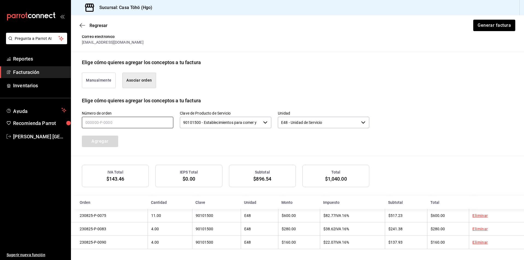
click at [137, 122] on input "text" at bounding box center [127, 122] width 91 height 11
type input "230825-P-0093"
click at [94, 138] on button "Agregar" at bounding box center [100, 141] width 36 height 11
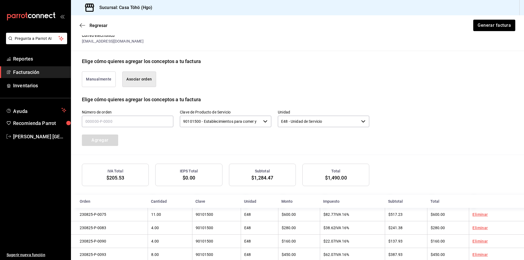
scroll to position [121, 0]
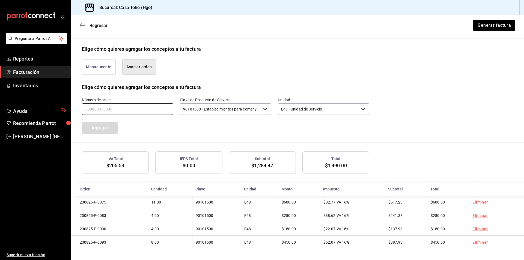
click at [143, 108] on input "text" at bounding box center [127, 108] width 91 height 11
type input "230825-P-0088"
click at [111, 125] on button "Agregar" at bounding box center [100, 127] width 36 height 11
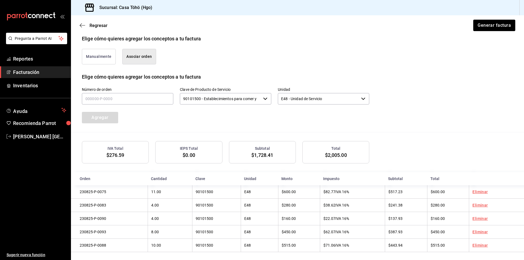
scroll to position [134, 0]
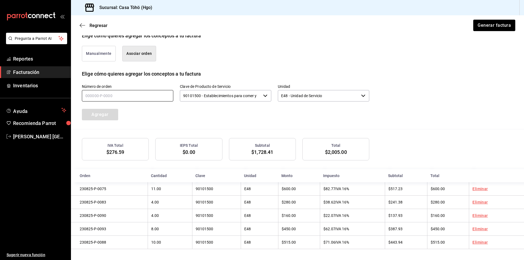
click at [114, 91] on input "text" at bounding box center [127, 95] width 91 height 11
type input "230825-P-0111"
click at [100, 115] on button "Agregar" at bounding box center [100, 114] width 36 height 11
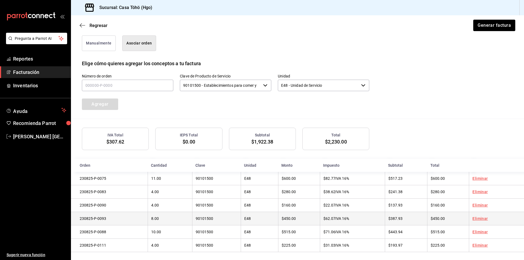
scroll to position [148, 0]
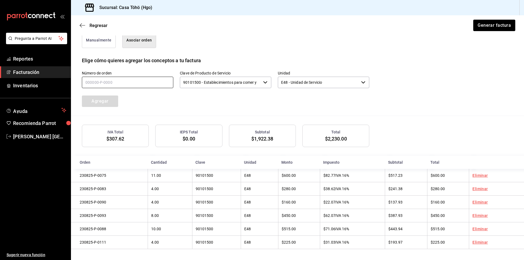
click at [134, 80] on input "text" at bounding box center [127, 82] width 91 height 11
type input "230825-P-0096"
click at [88, 98] on button "Agregar" at bounding box center [100, 100] width 36 height 11
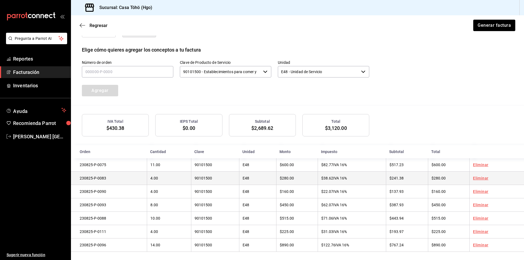
scroll to position [162, 0]
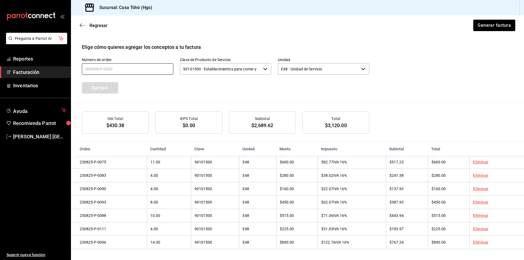
drag, startPoint x: 140, startPoint y: 62, endPoint x: 139, endPoint y: 65, distance: 4.0
click at [140, 63] on input "text" at bounding box center [127, 68] width 91 height 11
type input "230825-P-0113"
drag, startPoint x: 95, startPoint y: 89, endPoint x: 88, endPoint y: 116, distance: 28.1
click at [95, 89] on button "Agregar" at bounding box center [100, 87] width 36 height 11
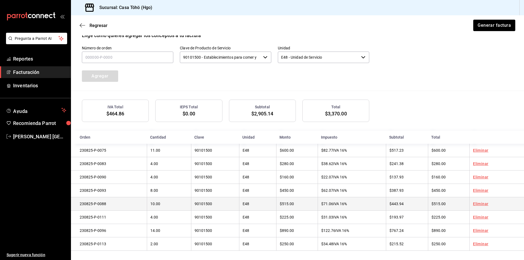
scroll to position [175, 0]
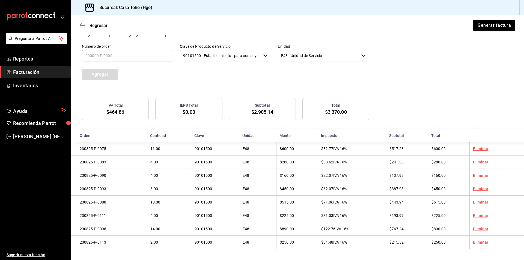
click at [144, 51] on input "text" at bounding box center [127, 55] width 91 height 11
type input "230825-P-0121"
click at [106, 72] on button "Agregar" at bounding box center [100, 74] width 36 height 11
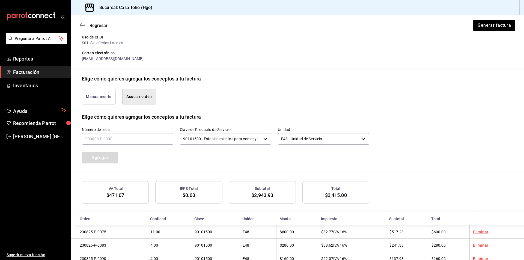
scroll to position [80, 0]
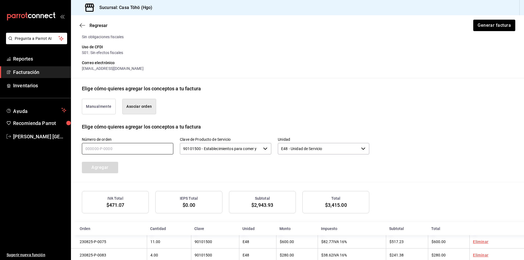
click at [100, 147] on input "text" at bounding box center [127, 148] width 91 height 11
type input "230825-P-0131"
click at [103, 166] on button "Agregar" at bounding box center [100, 167] width 36 height 11
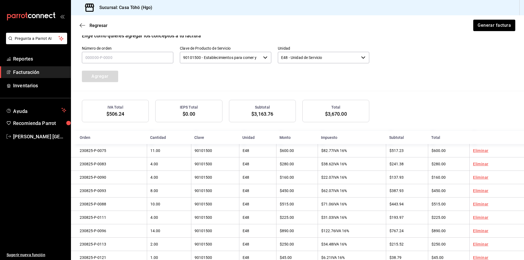
scroll to position [121, 0]
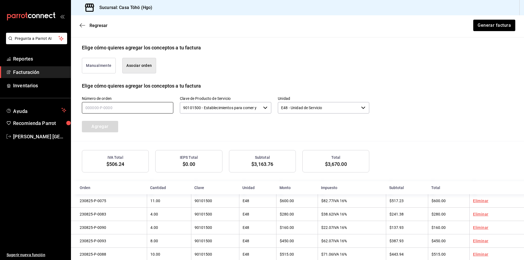
click at [121, 107] on input "text" at bounding box center [127, 107] width 91 height 11
type input "230825-P-0137"
click at [104, 123] on button "Agregar" at bounding box center [100, 126] width 36 height 11
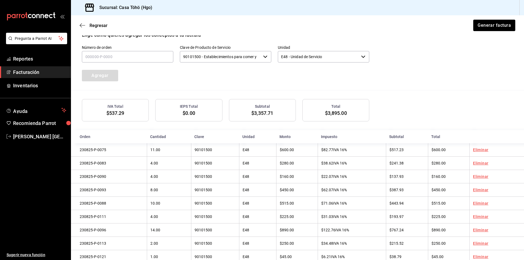
scroll to position [107, 0]
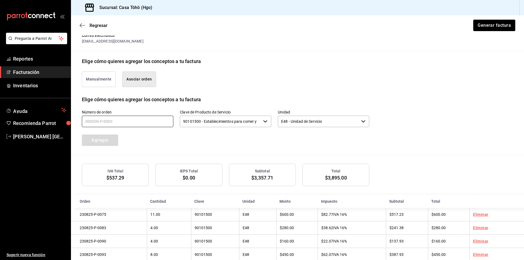
click at [121, 122] on input "text" at bounding box center [127, 121] width 91 height 11
type input "230825-P-0007"
click at [106, 147] on div "Número de orden 230825-P-0007 Clave de Producto de Servicio 90101500 - Establec…" at bounding box center [297, 129] width 431 height 52
click at [106, 144] on button "Agregar" at bounding box center [100, 139] width 36 height 11
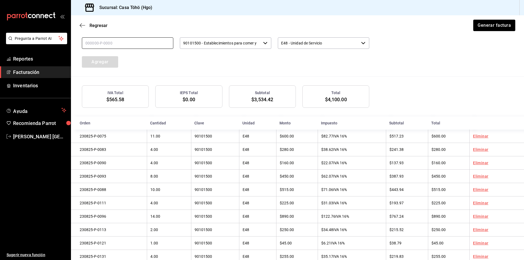
scroll to position [121, 0]
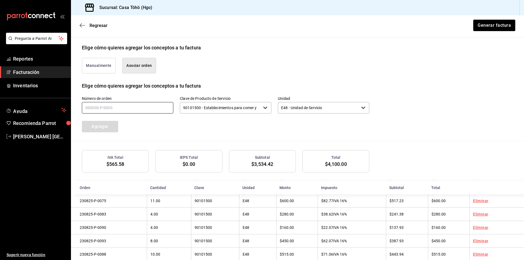
click at [110, 109] on input "text" at bounding box center [127, 107] width 91 height 11
type input "230825-P-0013"
click at [101, 131] on button "Agregar" at bounding box center [100, 126] width 36 height 11
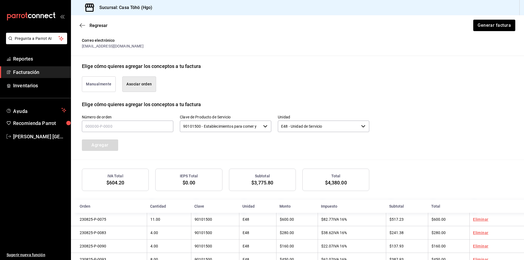
scroll to position [80, 0]
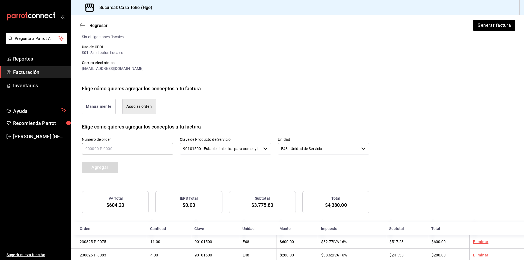
click at [121, 151] on input "text" at bounding box center [127, 148] width 91 height 11
type input "230825-P-0018"
click at [95, 172] on button "Agregar" at bounding box center [100, 167] width 36 height 11
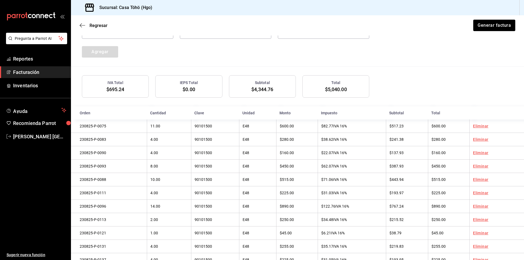
scroll to position [148, 0]
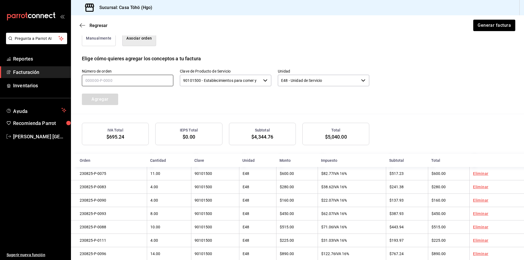
click at [107, 80] on input "text" at bounding box center [127, 80] width 91 height 11
type input "230825-P-0015"
click at [97, 99] on button "Agregar" at bounding box center [100, 99] width 36 height 11
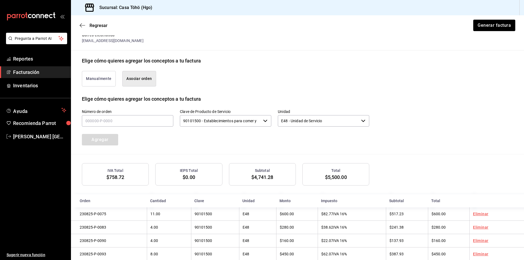
scroll to position [107, 0]
click at [141, 118] on input "text" at bounding box center [127, 121] width 91 height 11
type input "230825-P-0134"
click at [111, 137] on button "Agregar" at bounding box center [100, 139] width 36 height 11
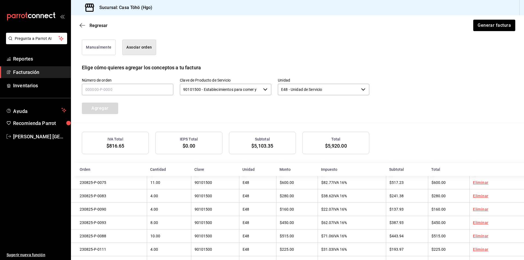
scroll to position [94, 0]
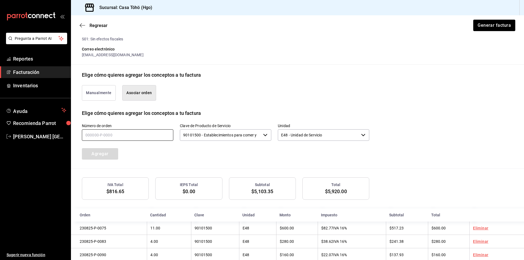
click at [103, 140] on input "text" at bounding box center [127, 134] width 91 height 11
type input "230825-P-0023"
click at [93, 153] on button "Agregar" at bounding box center [100, 153] width 36 height 11
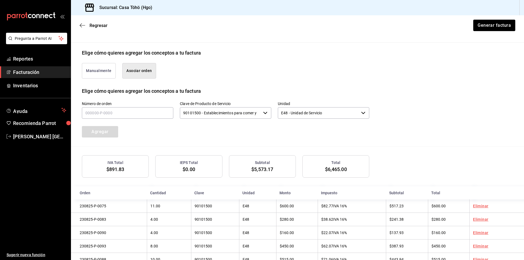
scroll to position [80, 0]
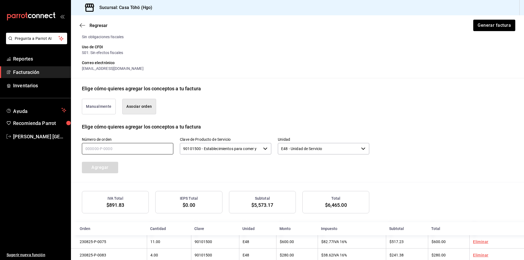
click at [153, 146] on input "text" at bounding box center [127, 148] width 91 height 11
type input "230825-P-0038"
click at [112, 164] on button "Agregar" at bounding box center [100, 167] width 36 height 11
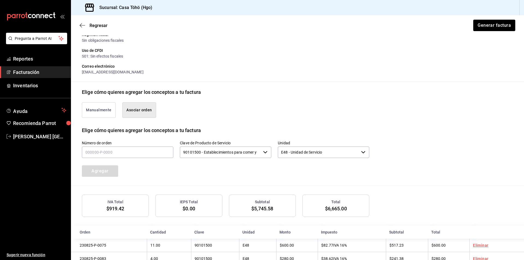
scroll to position [66, 0]
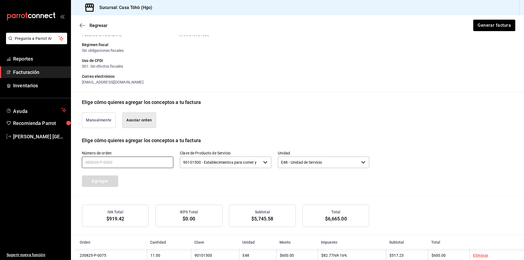
click at [124, 165] on input "text" at bounding box center [127, 162] width 91 height 11
type input "230825-P-0040"
click at [113, 181] on button "Agregar" at bounding box center [100, 180] width 36 height 11
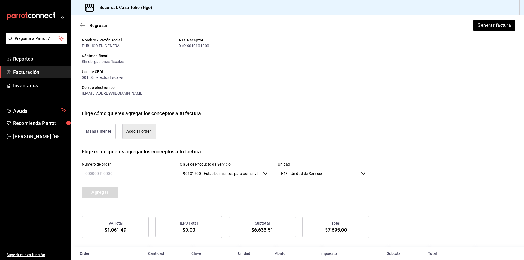
scroll to position [25, 0]
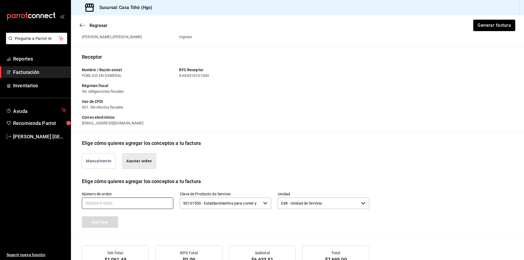
click at [113, 201] on input "text" at bounding box center [127, 202] width 91 height 11
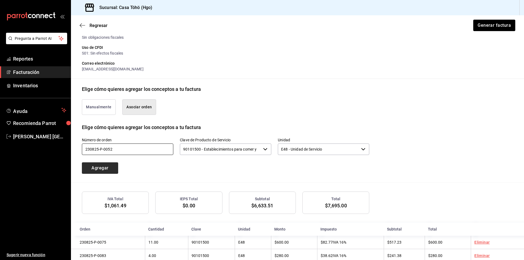
scroll to position [80, 0]
type input "230825-P-0052"
click at [95, 167] on button "Agregar" at bounding box center [100, 167] width 36 height 11
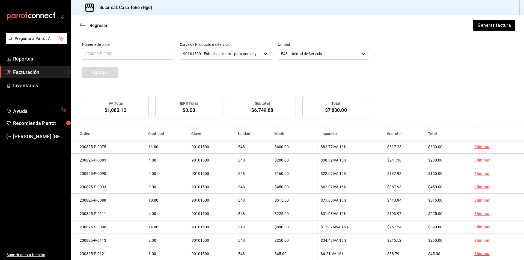
scroll to position [148, 0]
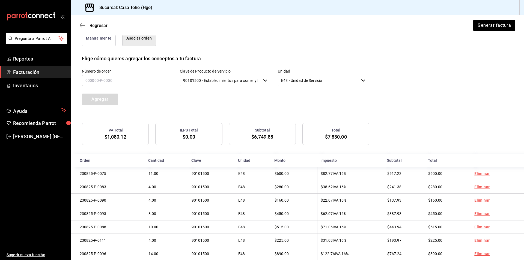
click at [121, 77] on input "text" at bounding box center [127, 80] width 91 height 11
type input "230825-P-0050"
click at [100, 98] on button "Agregar" at bounding box center [100, 99] width 36 height 11
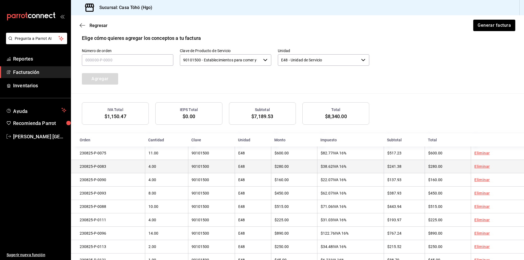
scroll to position [107, 0]
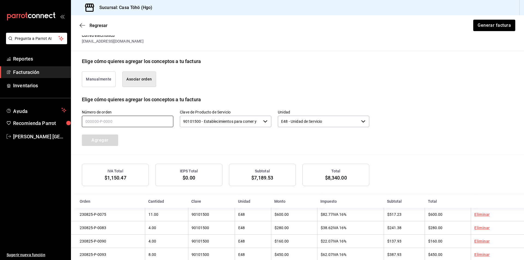
click at [149, 124] on input "text" at bounding box center [127, 121] width 91 height 11
type input "230825-P-0050"
click at [104, 143] on button "Agregar" at bounding box center [100, 139] width 36 height 11
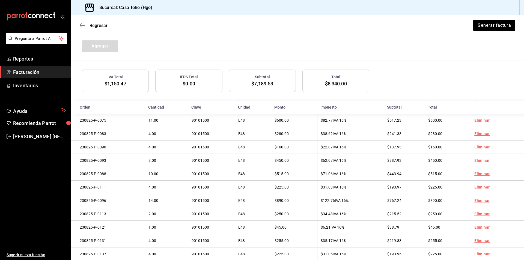
scroll to position [162, 0]
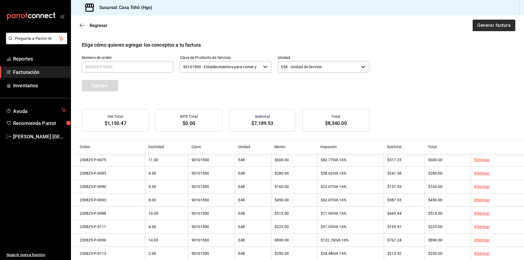
click at [483, 26] on button "Generar factura" at bounding box center [493, 25] width 43 height 11
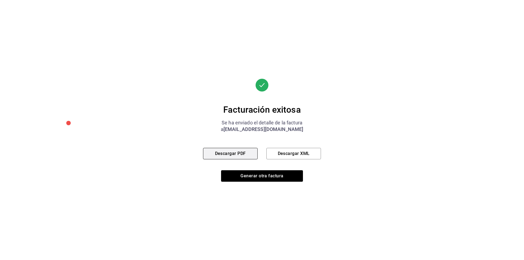
click at [226, 155] on button "Descargar PDF" at bounding box center [230, 153] width 55 height 11
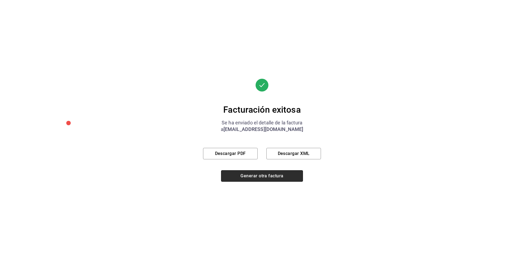
click at [245, 177] on button "Generar otra factura" at bounding box center [262, 175] width 82 height 11
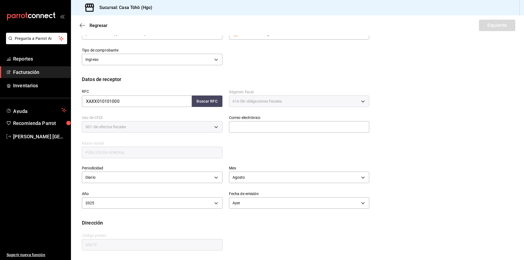
scroll to position [29, 0]
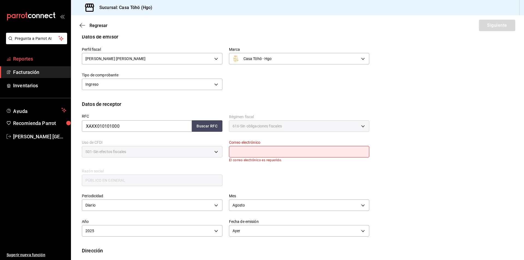
click at [20, 61] on span "Reportes" at bounding box center [39, 58] width 53 height 7
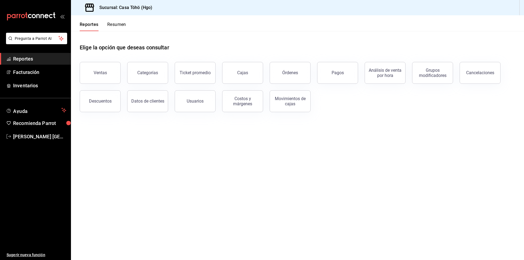
click at [264, 165] on main "Elige la opción que deseas consultar Ventas Categorías Ticket promedio Cajas Ór…" at bounding box center [297, 145] width 453 height 229
click at [118, 76] on button "Ventas" at bounding box center [100, 73] width 41 height 22
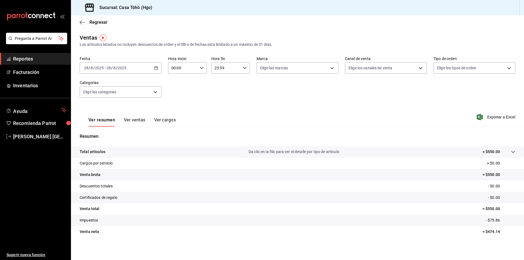
click at [155, 68] on icon "button" at bounding box center [156, 68] width 4 height 4
click at [97, 97] on span "Ayer" at bounding box center [105, 97] width 42 height 6
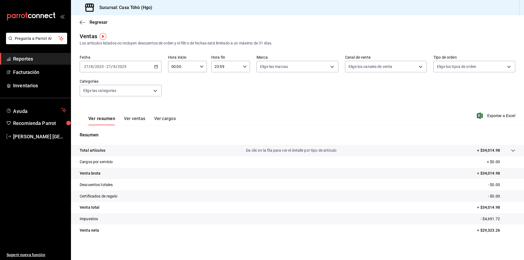
click at [135, 122] on button "Ver ventas" at bounding box center [135, 120] width 22 height 9
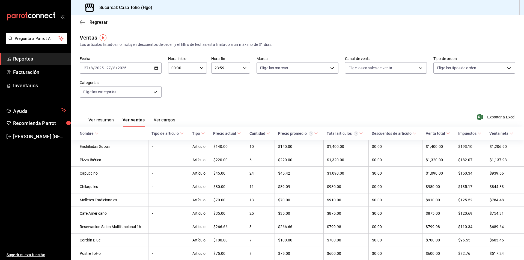
click at [161, 120] on button "Ver cargos" at bounding box center [165, 121] width 22 height 9
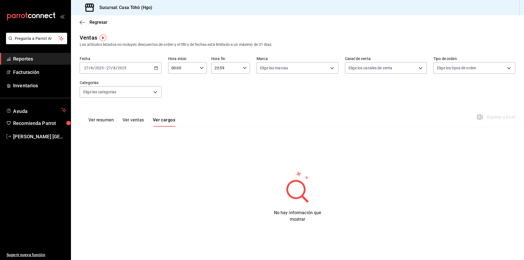
click at [106, 119] on button "Ver resumen" at bounding box center [100, 121] width 25 height 9
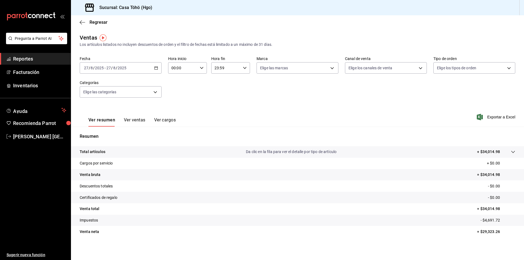
click at [128, 119] on button "Ver ventas" at bounding box center [135, 121] width 22 height 9
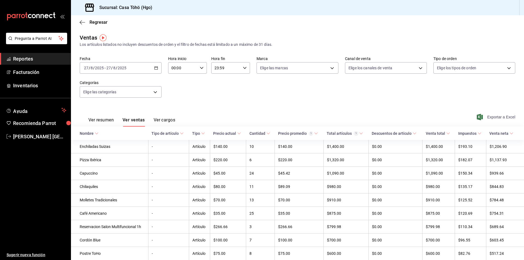
click at [490, 118] on span "Exportar a Excel" at bounding box center [496, 117] width 37 height 7
drag, startPoint x: 100, startPoint y: 116, endPoint x: 100, endPoint y: 121, distance: 4.4
click at [100, 116] on div "Ver resumen Ver ventas Ver cargos" at bounding box center [127, 119] width 95 height 16
click at [101, 121] on button "Ver resumen" at bounding box center [100, 121] width 25 height 9
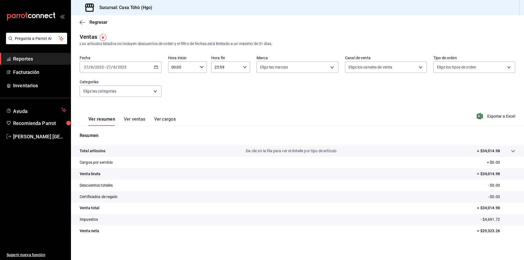
scroll to position [1, 0]
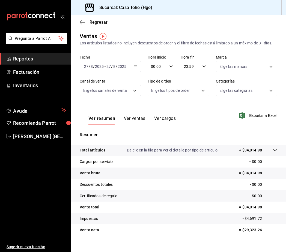
click at [208, 190] on tr "Descuentos totales - $0.00" at bounding box center [178, 184] width 215 height 11
click at [211, 125] on div "Ver resumen Ver ventas Ver cargos Exportar a Excel" at bounding box center [178, 114] width 215 height 22
click at [41, 71] on span "Facturación" at bounding box center [39, 71] width 53 height 7
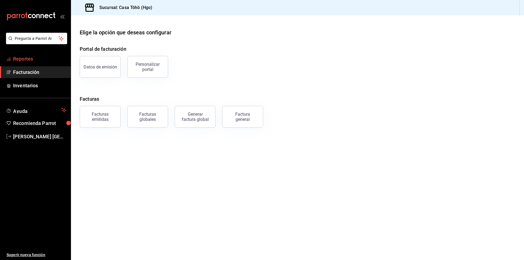
click at [19, 59] on span "Reportes" at bounding box center [39, 58] width 53 height 7
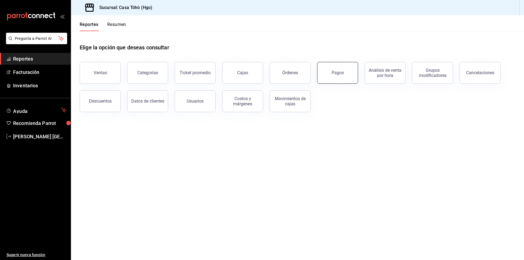
click at [344, 75] on button "Pagos" at bounding box center [337, 73] width 41 height 22
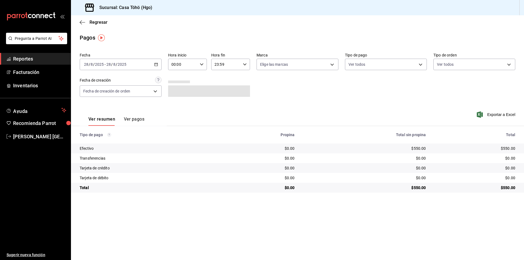
click at [154, 63] on icon "button" at bounding box center [156, 64] width 4 height 4
click at [92, 94] on span "Ayer" at bounding box center [105, 93] width 42 height 6
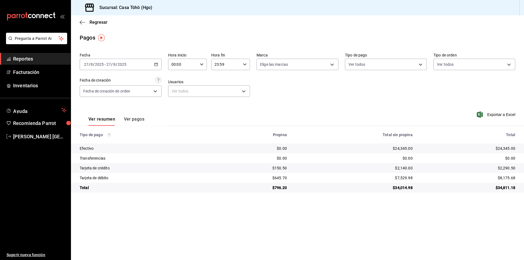
click at [211, 209] on main "Regresar Pagos Fecha [DATE] [DATE] - [DATE] [DATE] Hora inicio 00:00 Hora inici…" at bounding box center [297, 137] width 453 height 245
click at [395, 185] on td "$34,014.98" at bounding box center [354, 188] width 126 height 10
click at [507, 188] on div "$34,811.18" at bounding box center [468, 187] width 94 height 5
click at [139, 119] on button "Ver pagos" at bounding box center [134, 120] width 20 height 9
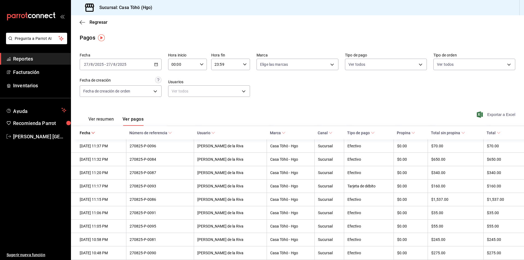
click at [501, 117] on span "Exportar a Excel" at bounding box center [496, 114] width 37 height 7
click at [29, 58] on span "Reportes" at bounding box center [39, 58] width 53 height 7
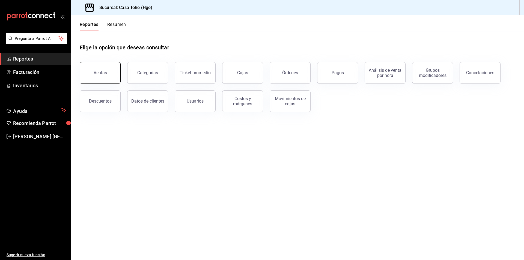
click at [115, 77] on button "Ventas" at bounding box center [100, 73] width 41 height 22
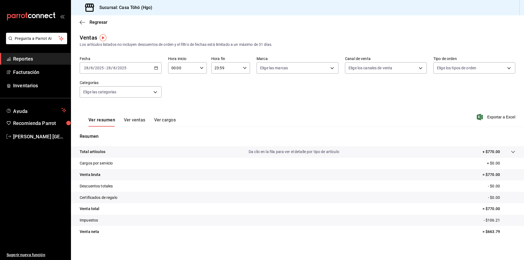
click at [157, 68] on \(Stroke\) "button" at bounding box center [155, 68] width 3 height 3
click at [95, 97] on span "Ayer" at bounding box center [105, 97] width 42 height 6
click at [502, 116] on span "Exportar a Excel" at bounding box center [496, 117] width 37 height 7
click at [29, 59] on span "Reportes" at bounding box center [39, 58] width 53 height 7
